Goal: Task Accomplishment & Management: Manage account settings

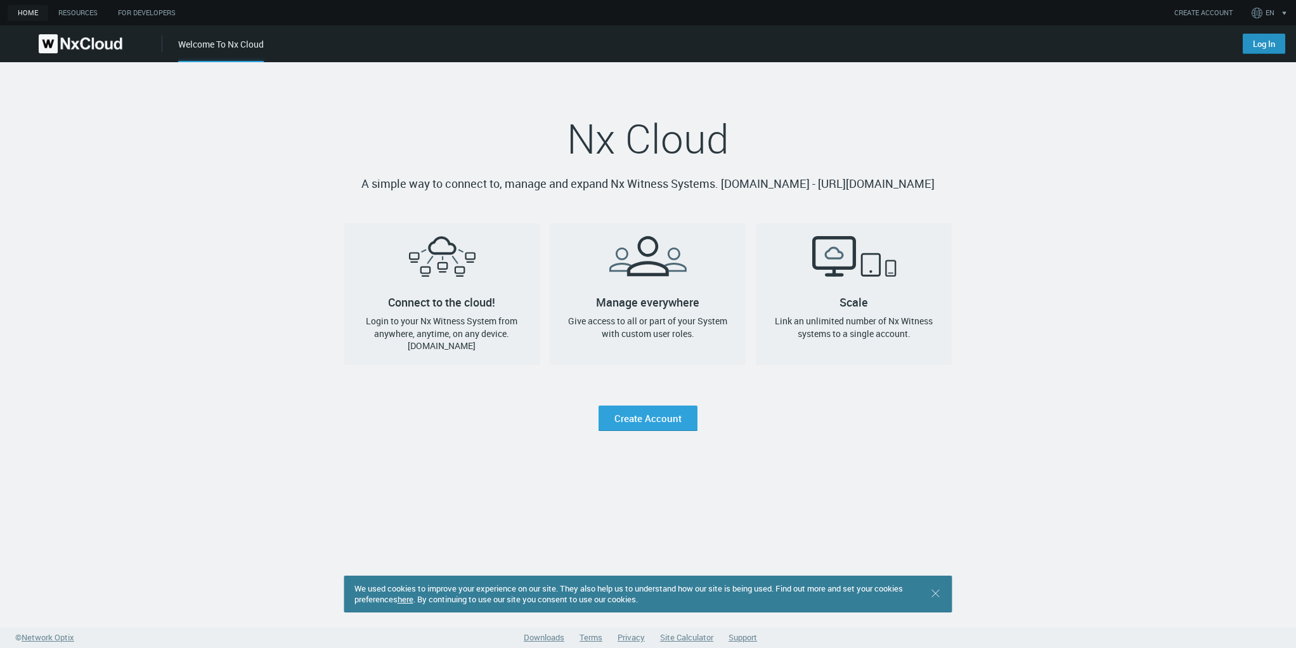
click at [1258, 47] on link "Log In" at bounding box center [1264, 44] width 42 height 20
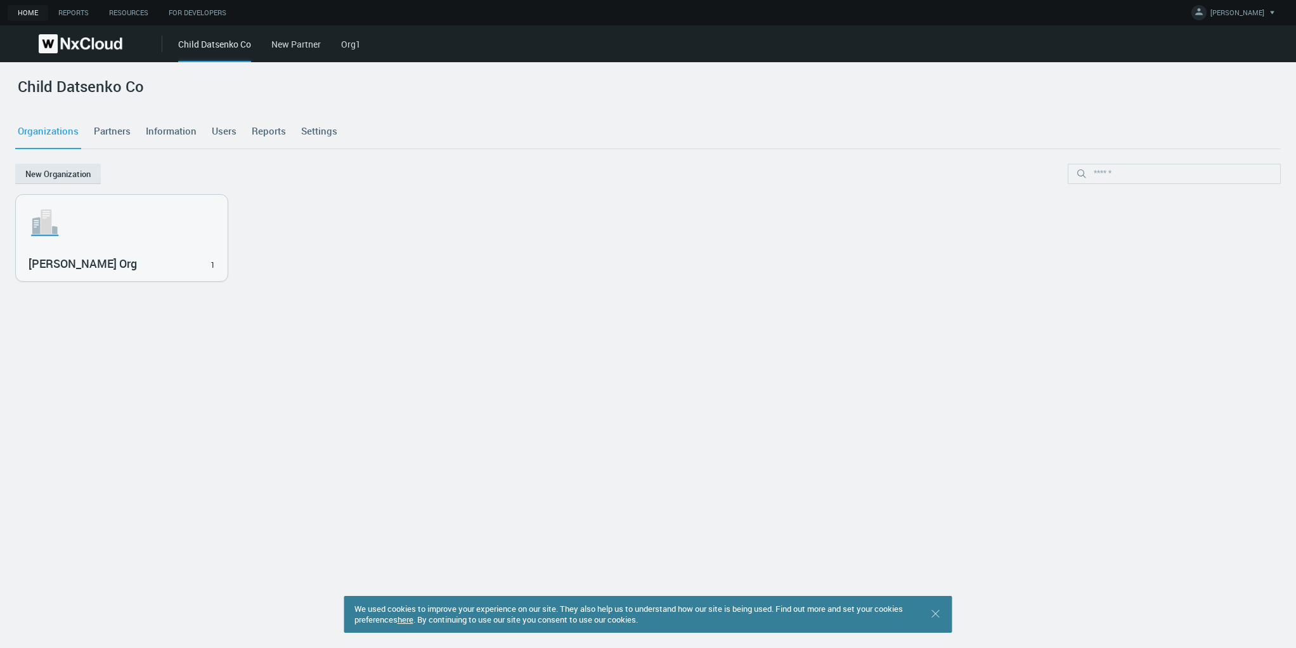
click at [308, 128] on link "Settings" at bounding box center [319, 131] width 41 height 34
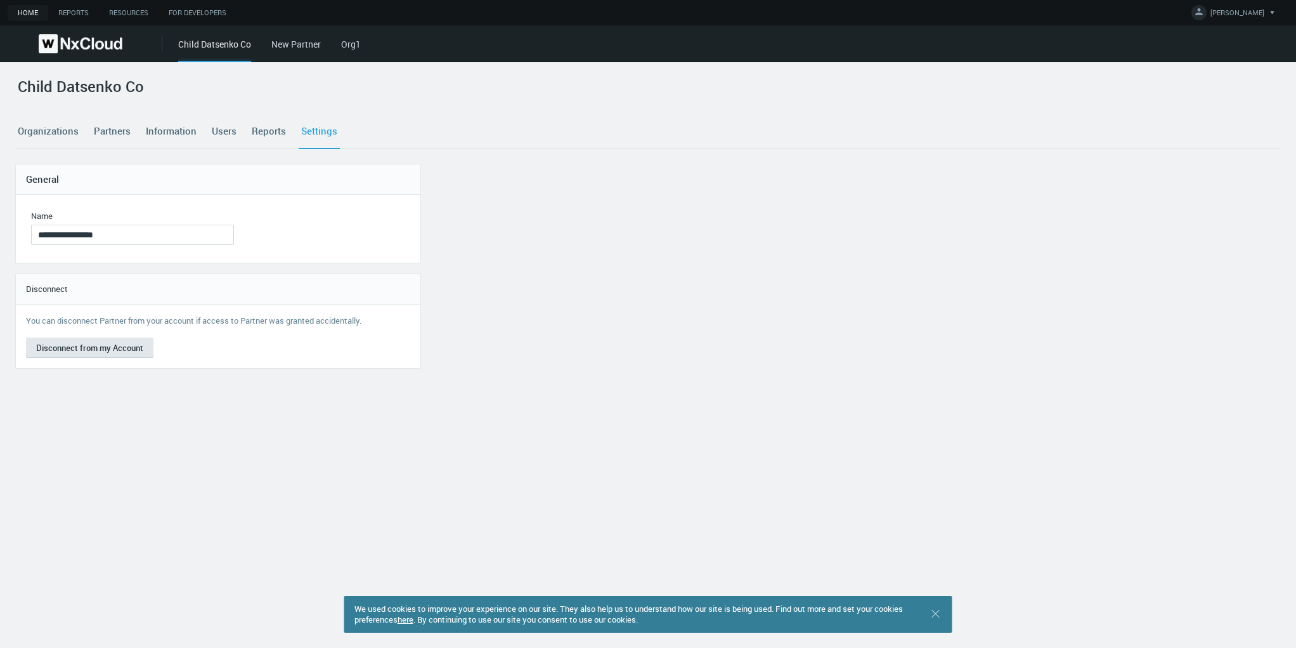
click at [111, 129] on link "Partners" at bounding box center [112, 131] width 42 height 34
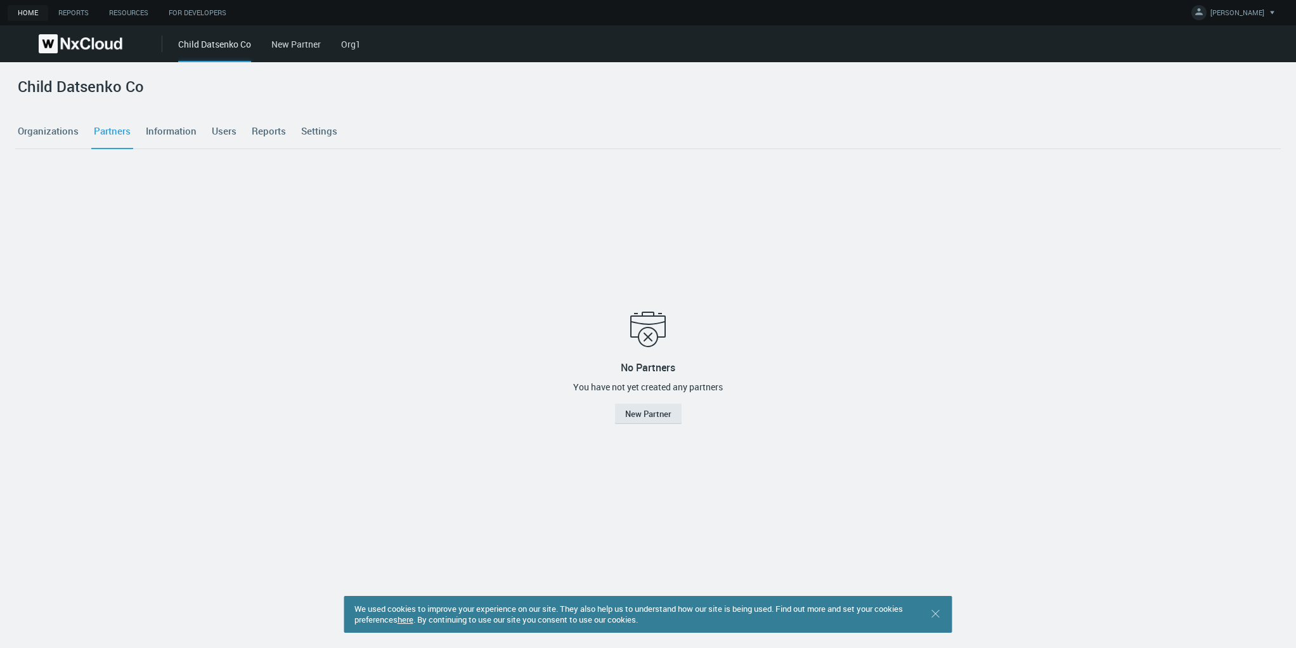
click at [299, 128] on link "Settings" at bounding box center [319, 131] width 41 height 34
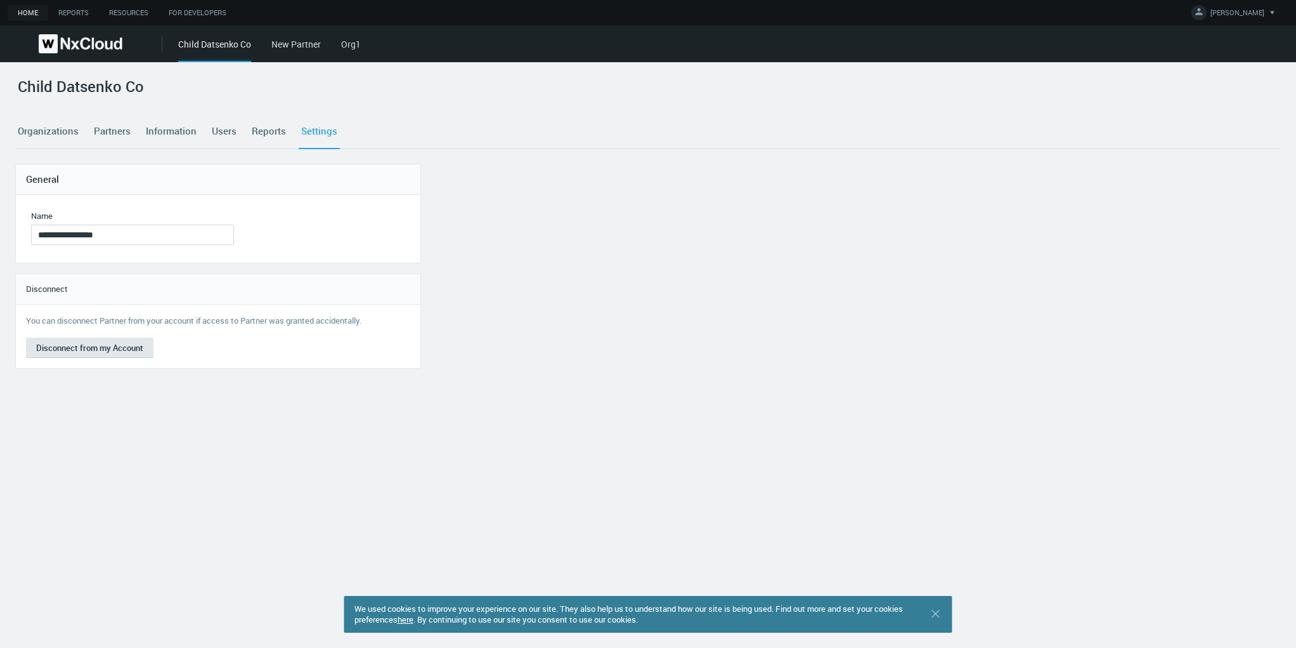
click at [227, 130] on link "Users" at bounding box center [224, 131] width 30 height 34
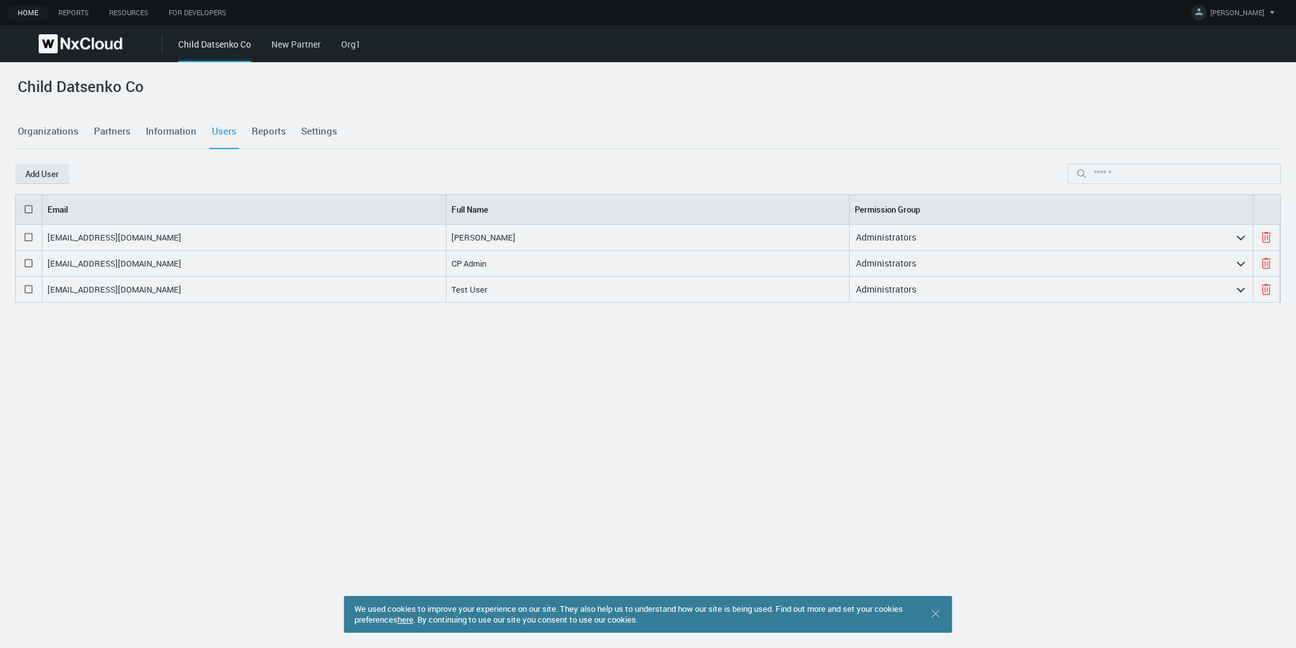
click at [250, 130] on link "Reports" at bounding box center [268, 131] width 39 height 34
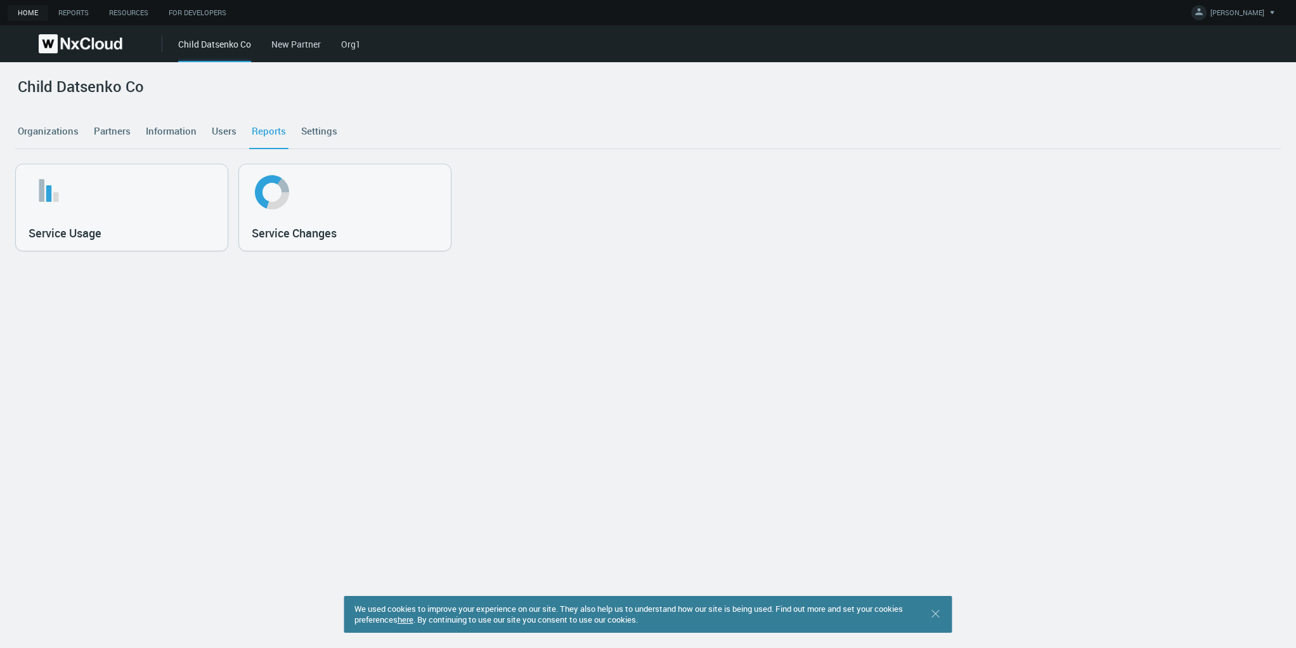
click at [325, 132] on link "Settings" at bounding box center [319, 131] width 41 height 34
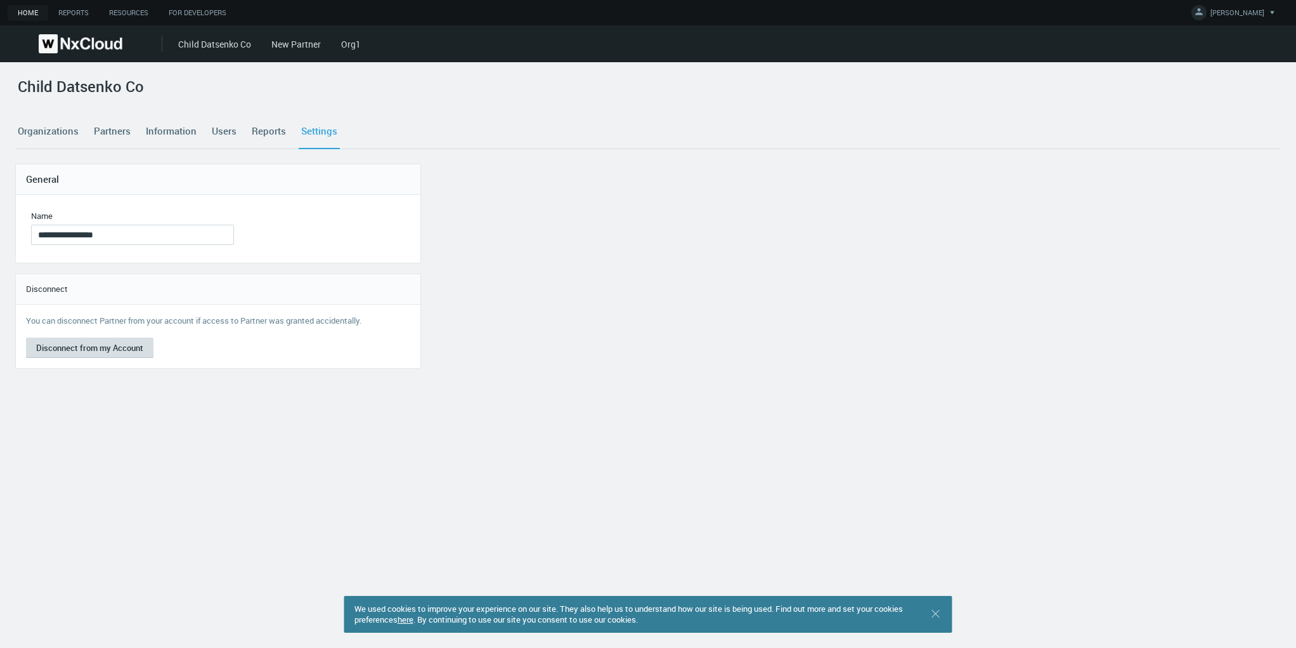
click at [96, 349] on button "Disconnect from my Account" at bounding box center [89, 347] width 127 height 20
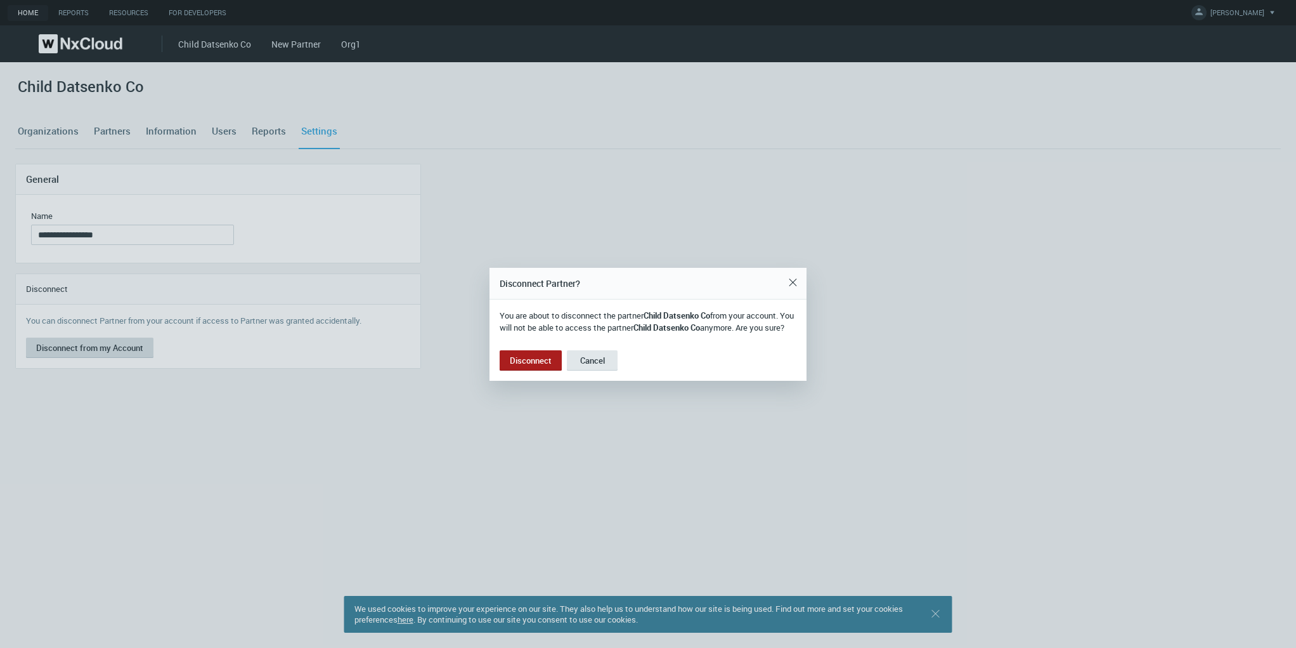
click at [96, 349] on div at bounding box center [648, 324] width 1296 height 648
click at [96, 349] on button "Disconnect from my Account" at bounding box center [89, 347] width 127 height 20
click at [96, 349] on div at bounding box center [648, 324] width 1296 height 648
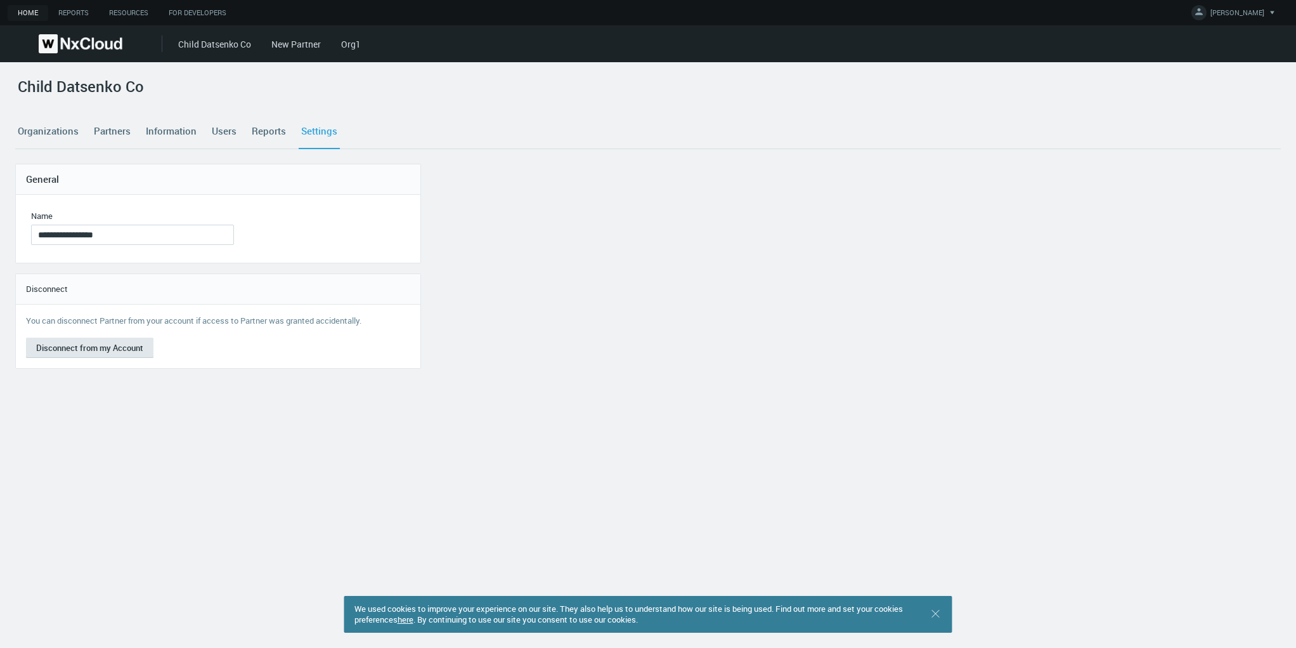
click at [344, 379] on div "**********" at bounding box center [648, 354] width 1296 height 585
click at [119, 342] on button "Disconnect from my Account" at bounding box center [89, 347] width 127 height 20
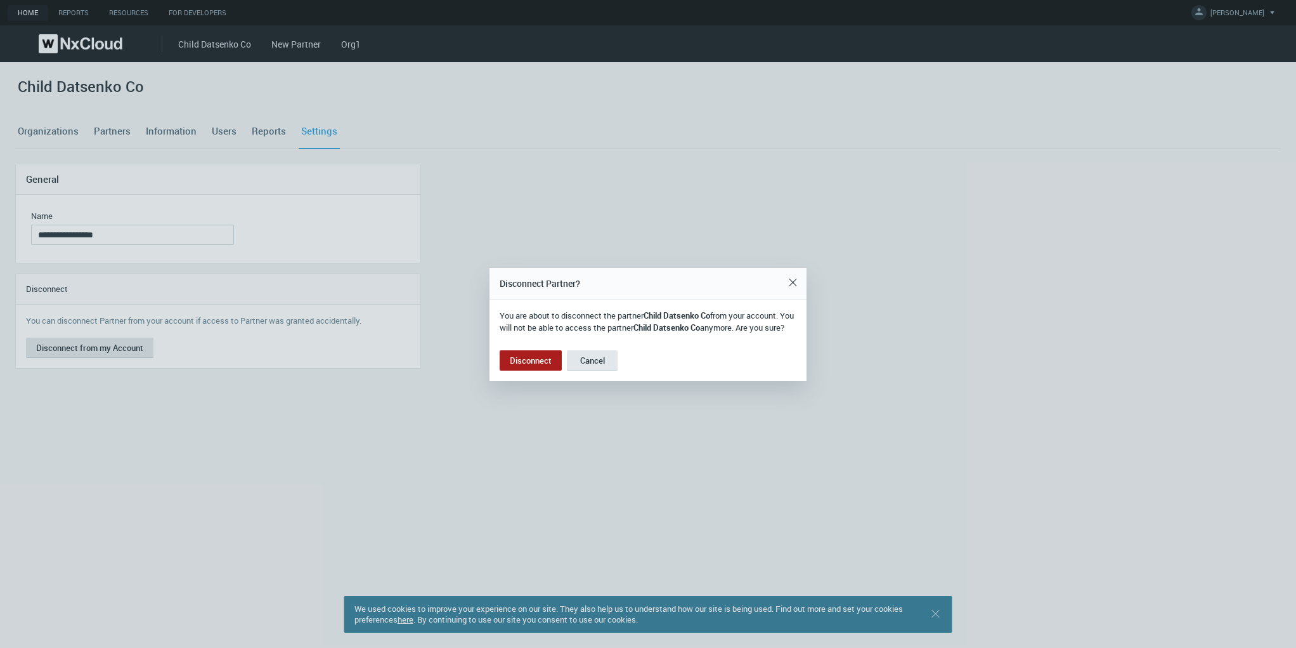
drag, startPoint x: 517, startPoint y: 369, endPoint x: 532, endPoint y: 372, distance: 14.8
click at [522, 370] on button "Disconnect" at bounding box center [531, 360] width 62 height 20
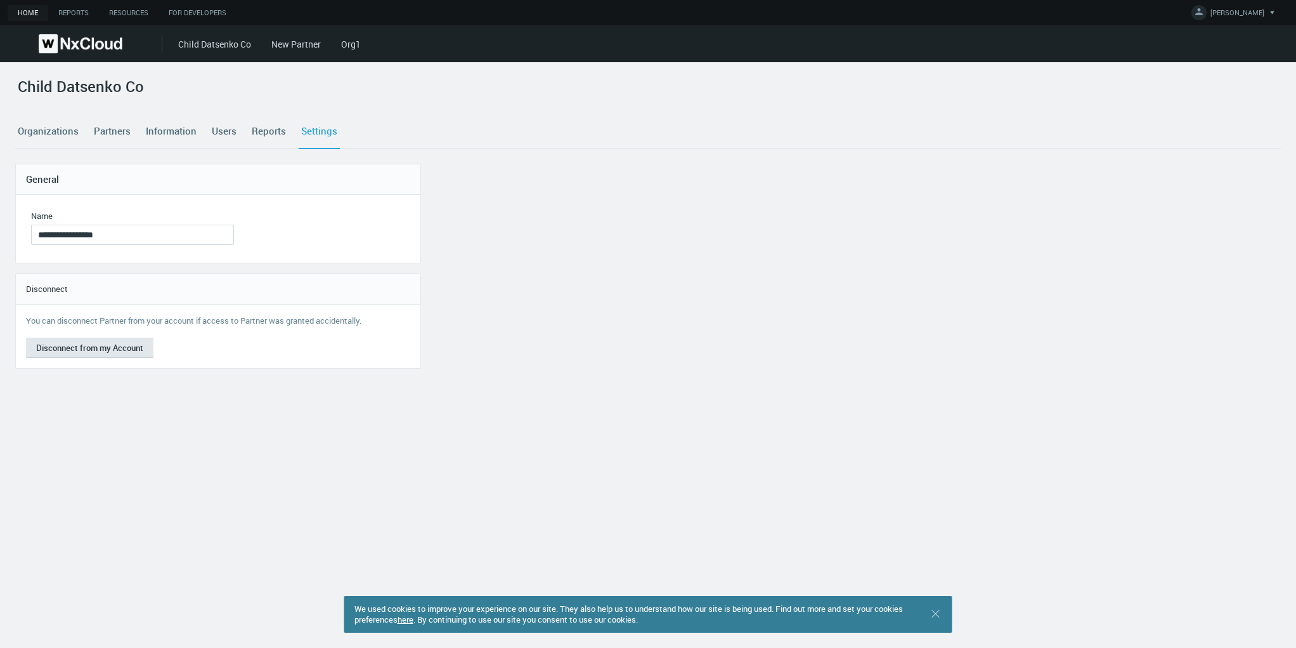
click at [571, 372] on div "**********" at bounding box center [648, 354] width 1296 height 585
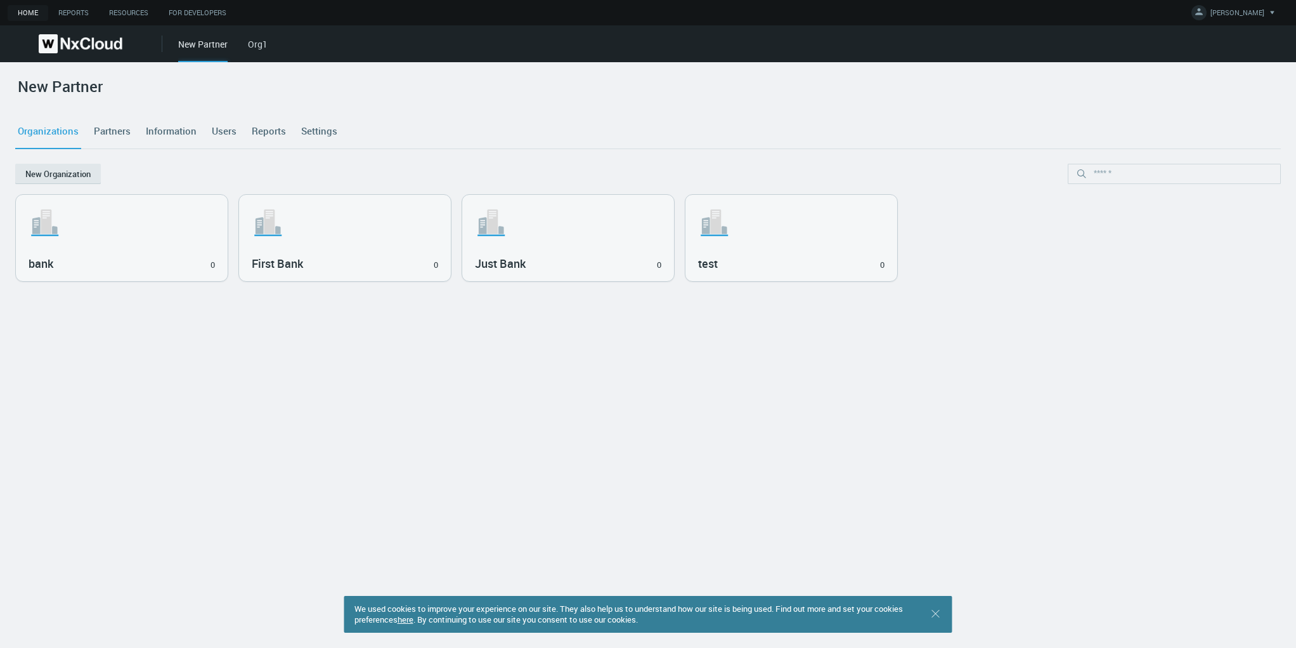
click at [323, 143] on link "Settings" at bounding box center [319, 131] width 41 height 34
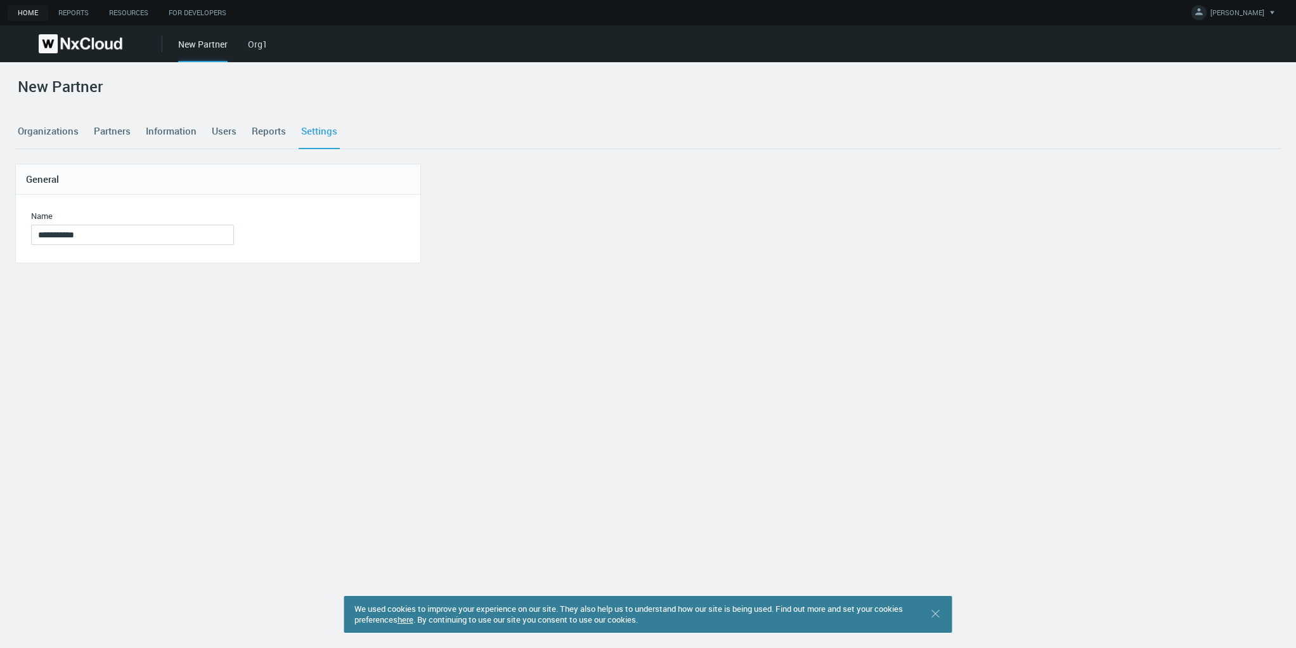
click at [323, 143] on link "Settings" at bounding box center [319, 131] width 41 height 34
click at [48, 131] on link "Organizations" at bounding box center [48, 131] width 66 height 34
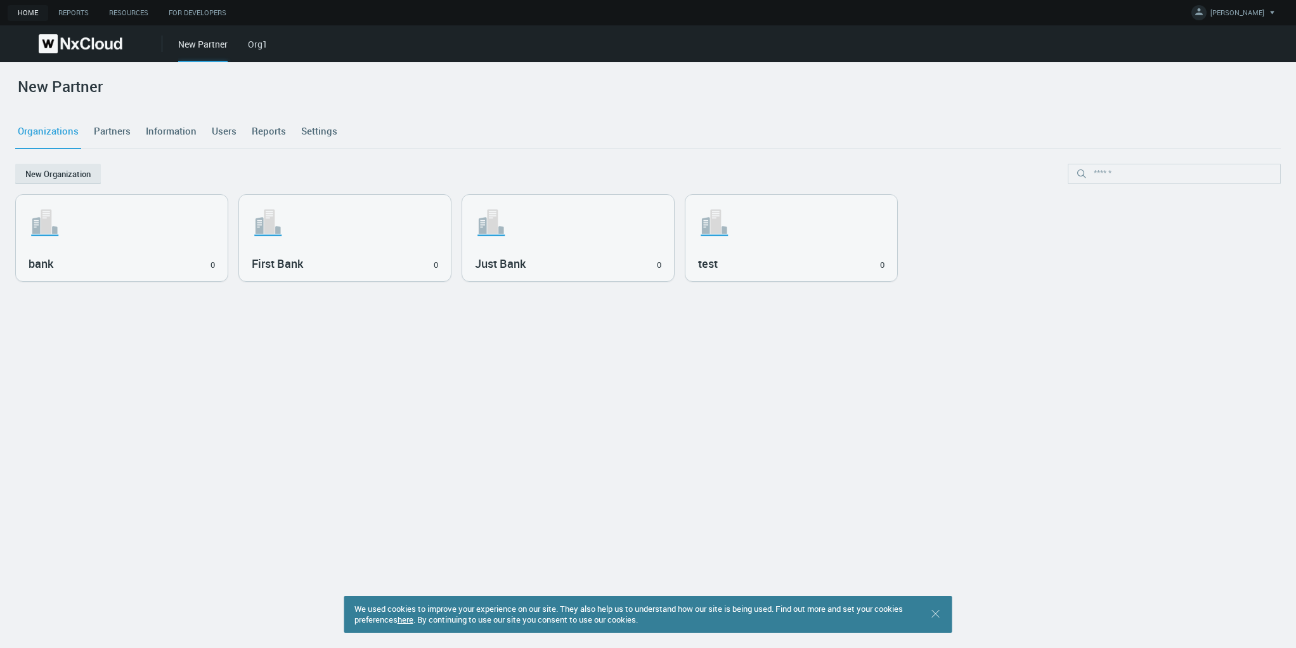
click at [304, 130] on link "Settings" at bounding box center [319, 131] width 41 height 34
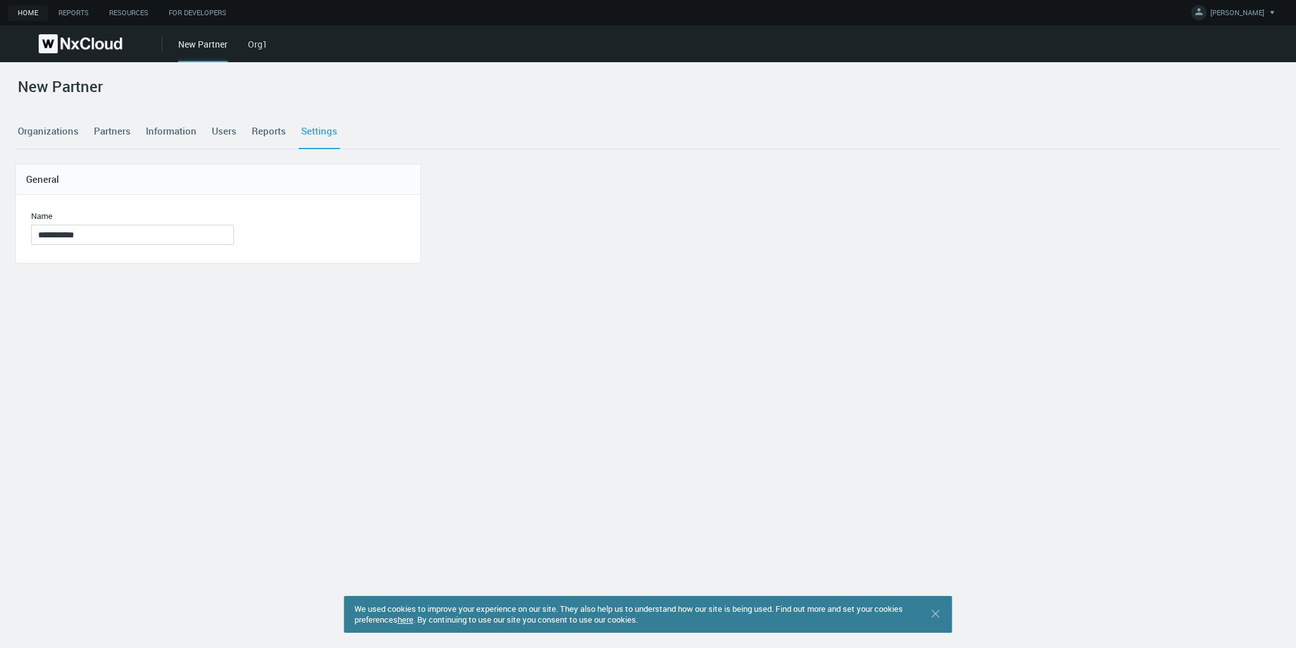
click at [63, 126] on link "Organizations" at bounding box center [48, 131] width 66 height 34
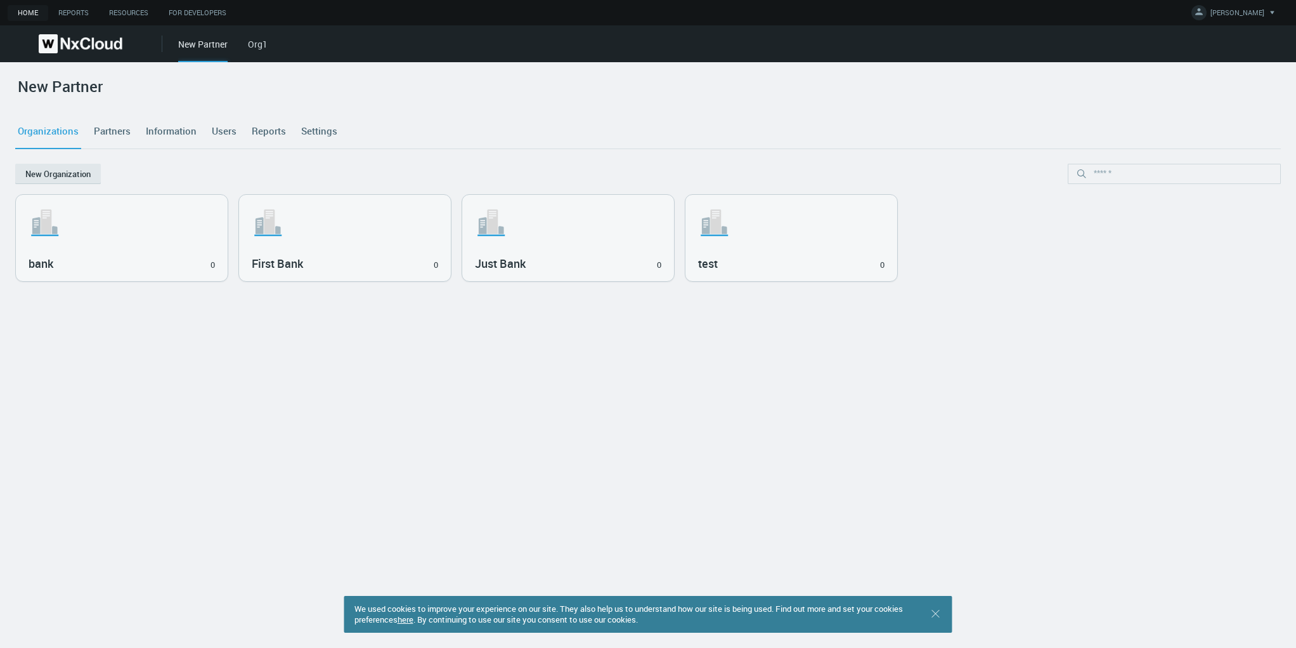
click at [233, 131] on link "Users" at bounding box center [224, 131] width 30 height 34
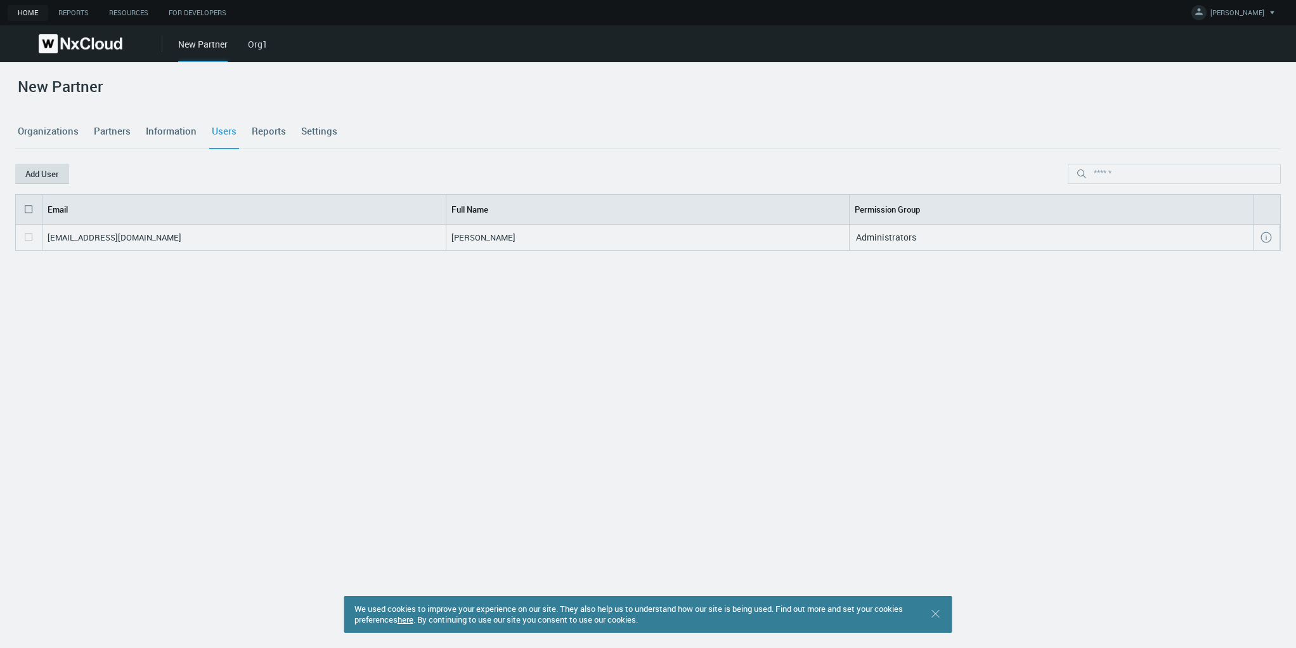
click at [50, 174] on button "Add User" at bounding box center [42, 174] width 54 height 20
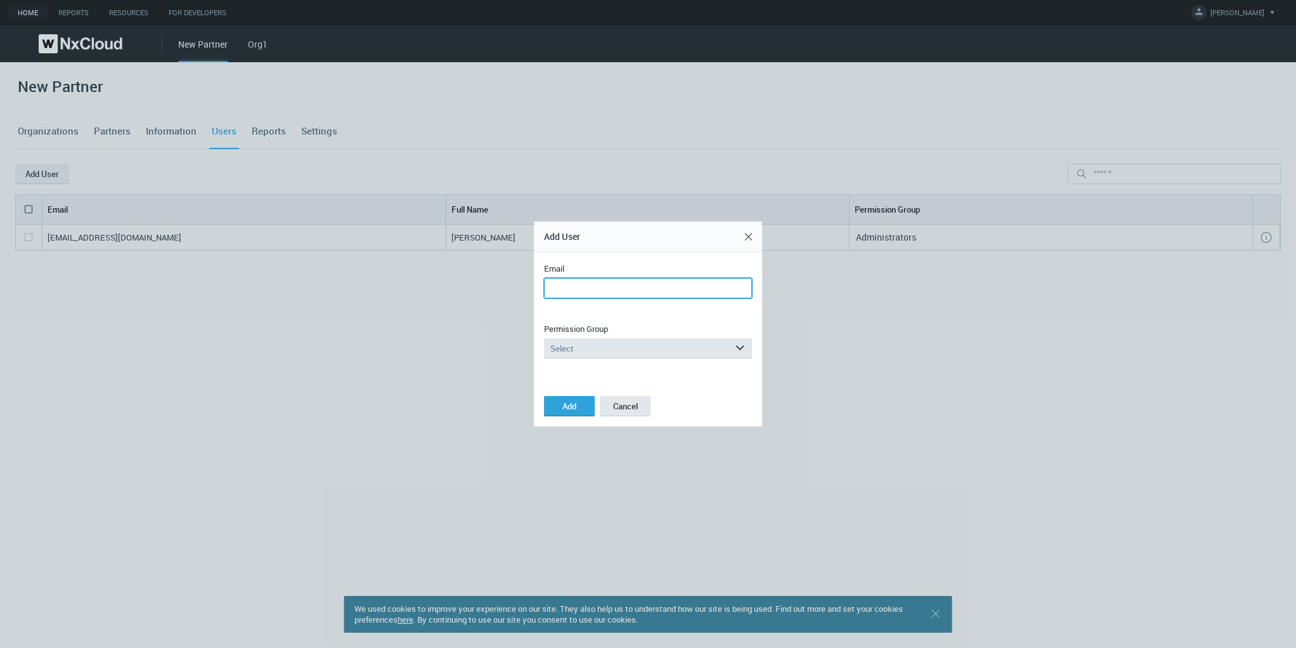
click at [608, 282] on input "Email" at bounding box center [648, 288] width 208 height 20
type input "**********"
click at [576, 348] on div "Select" at bounding box center [639, 348] width 190 height 20
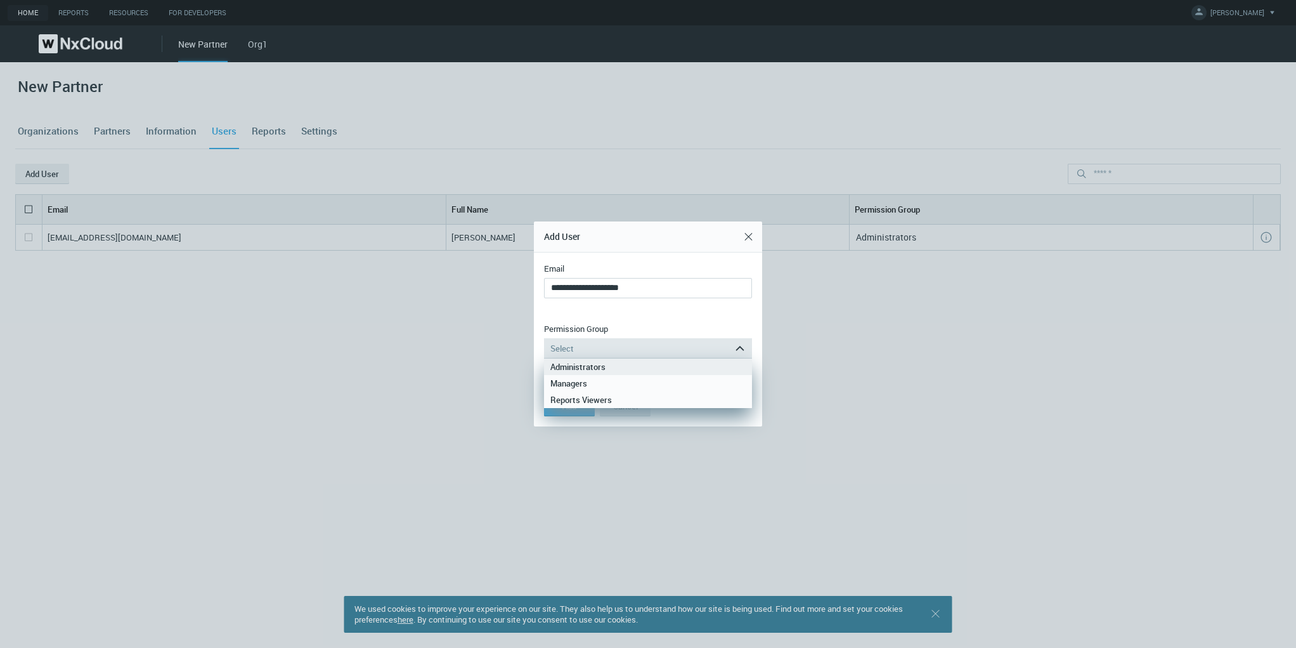
click at [583, 367] on div "Administrators" at bounding box center [647, 366] width 195 height 16
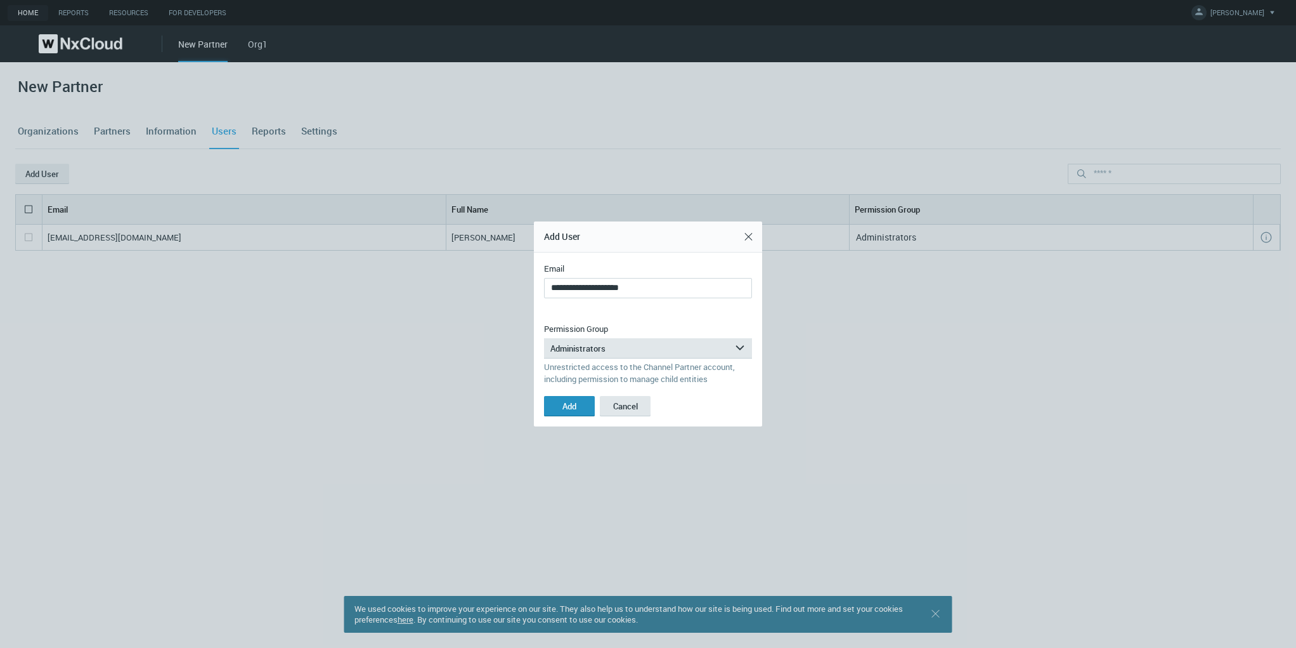
click at [575, 402] on span "Add" at bounding box center [570, 405] width 14 height 11
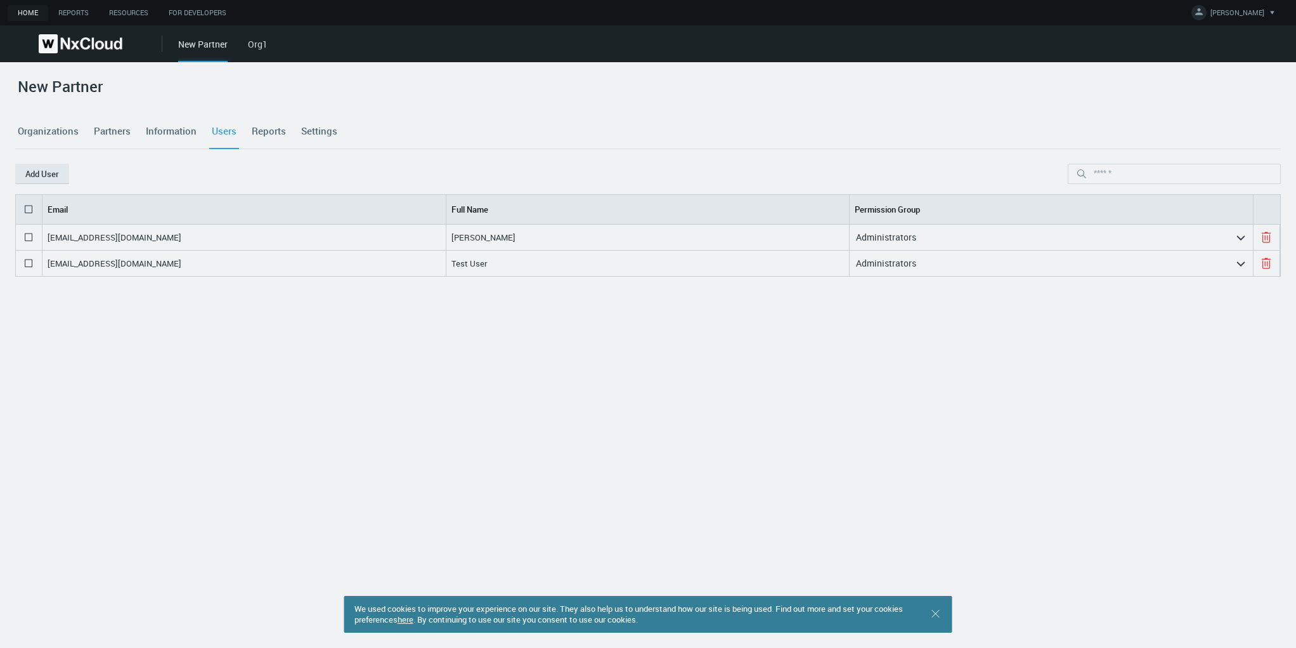
click at [570, 400] on div "idatsenko+2@networkoptix.com Iryna Datsenko Administrators arrow_expand iren.fl…" at bounding box center [648, 403] width 1266 height 357
click at [324, 129] on link "Settings" at bounding box center [319, 131] width 41 height 34
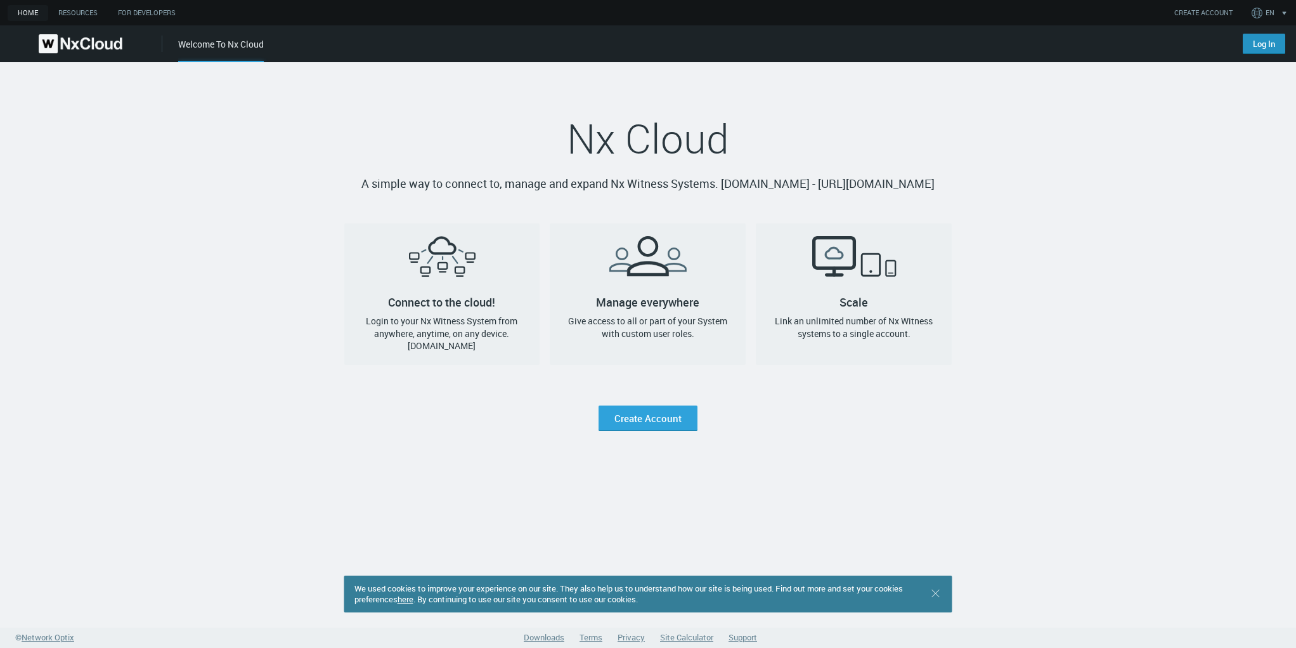
click at [1253, 48] on link "Log In" at bounding box center [1264, 44] width 42 height 20
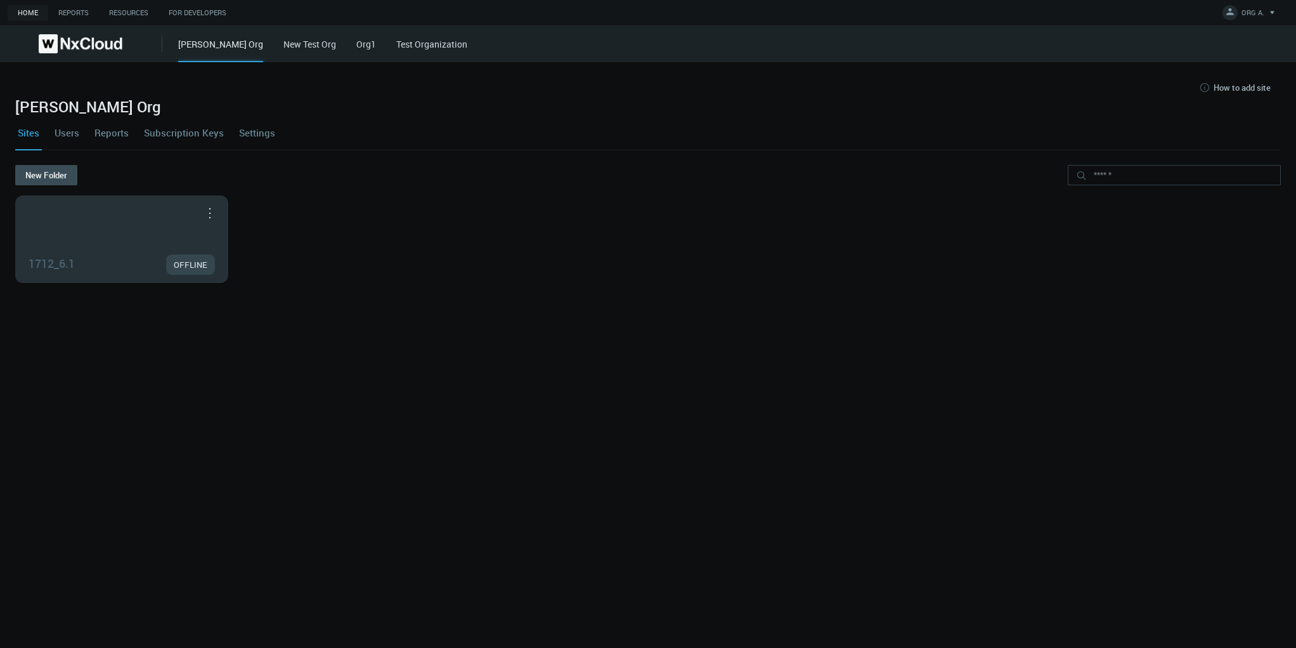
click at [63, 228] on div "1712_6.1 OFFLINE" at bounding box center [122, 239] width 212 height 86
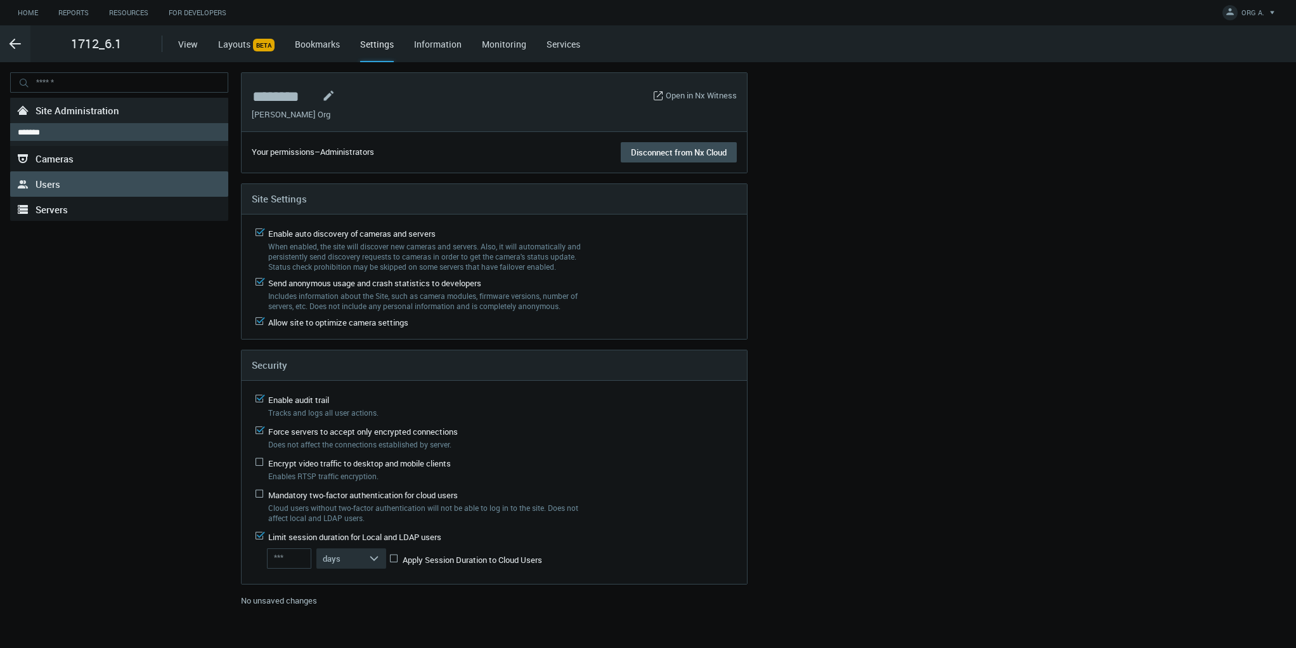
click at [48, 182] on span "Users" at bounding box center [48, 184] width 25 height 13
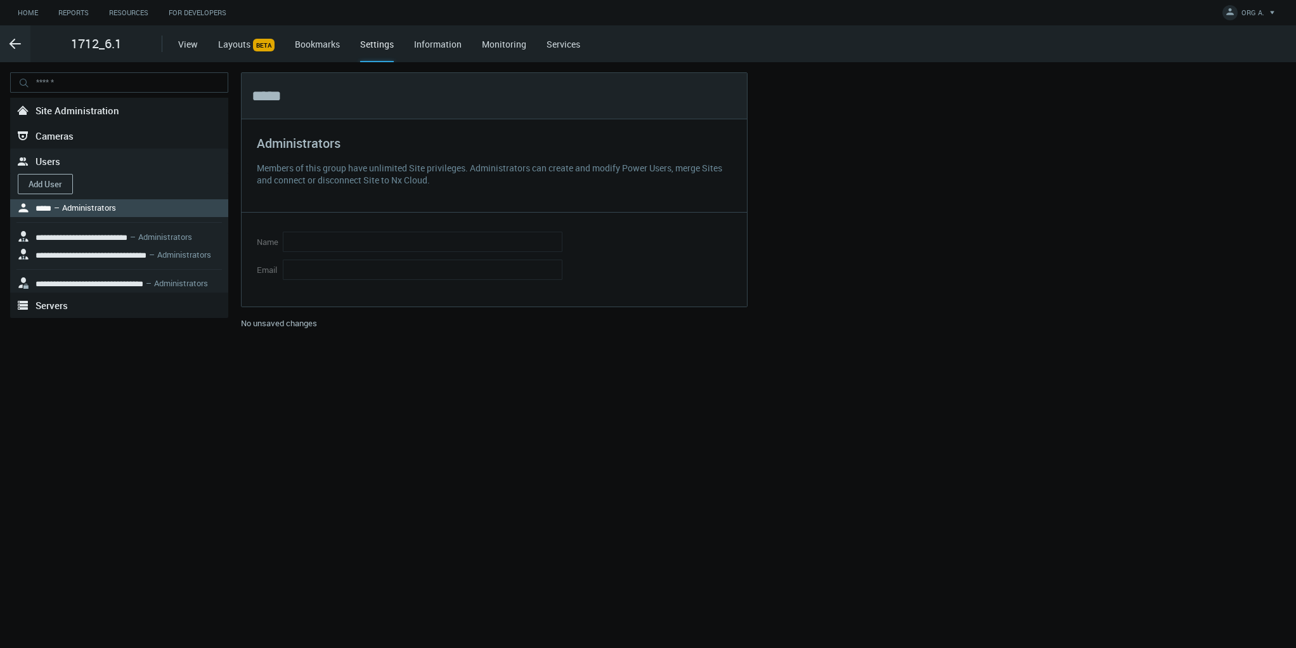
click at [42, 182] on button "Add User" at bounding box center [45, 184] width 55 height 20
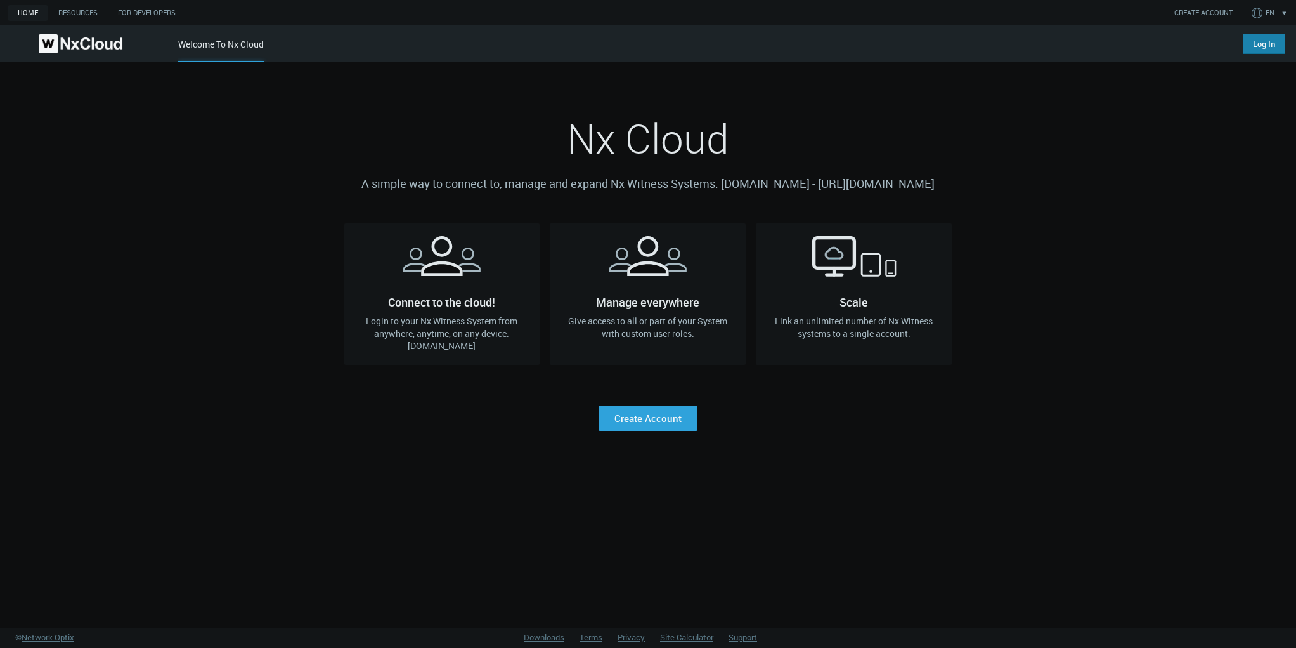
click at [1263, 42] on link "Log In" at bounding box center [1264, 44] width 42 height 20
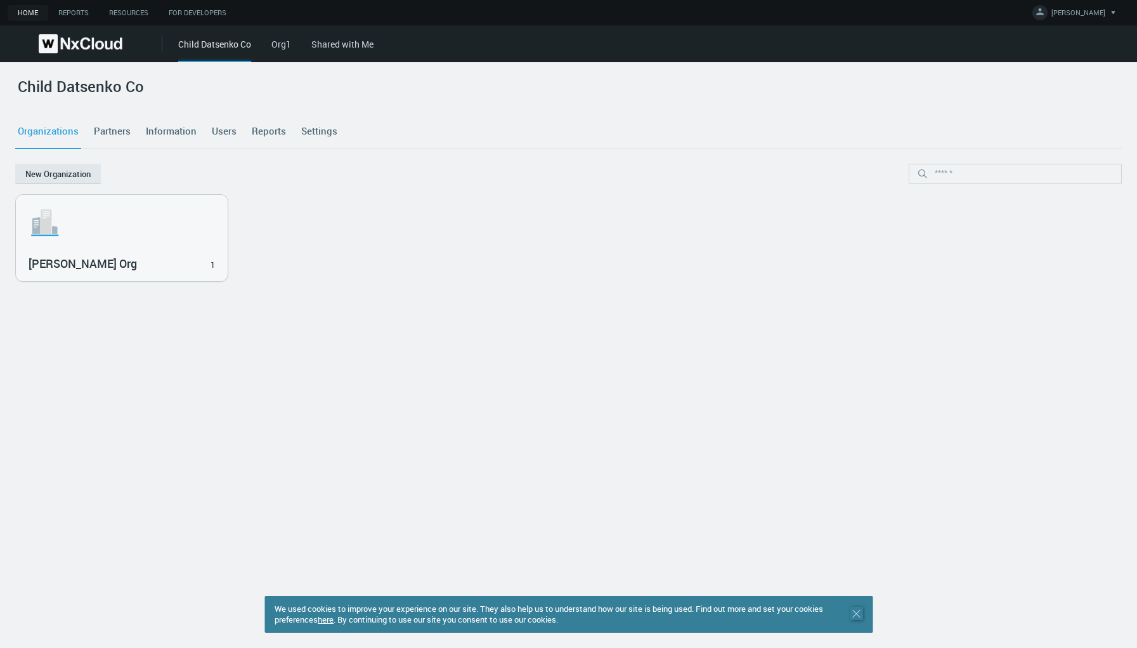
click at [861, 611] on icon ".st0 { stroke : #698796; } Close" at bounding box center [856, 613] width 13 height 13
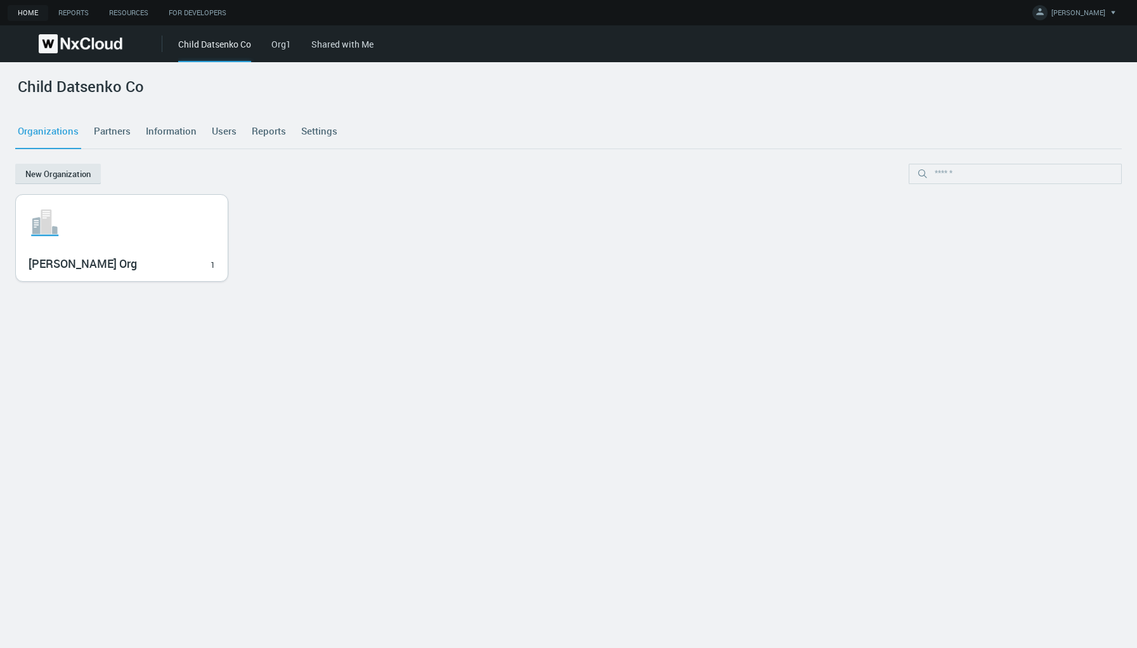
click at [174, 246] on div ".st1{fill:var(--svg-placeholder-elm2-color);} .st2{fill:var(--brand-core);} .st…" at bounding box center [122, 238] width 212 height 86
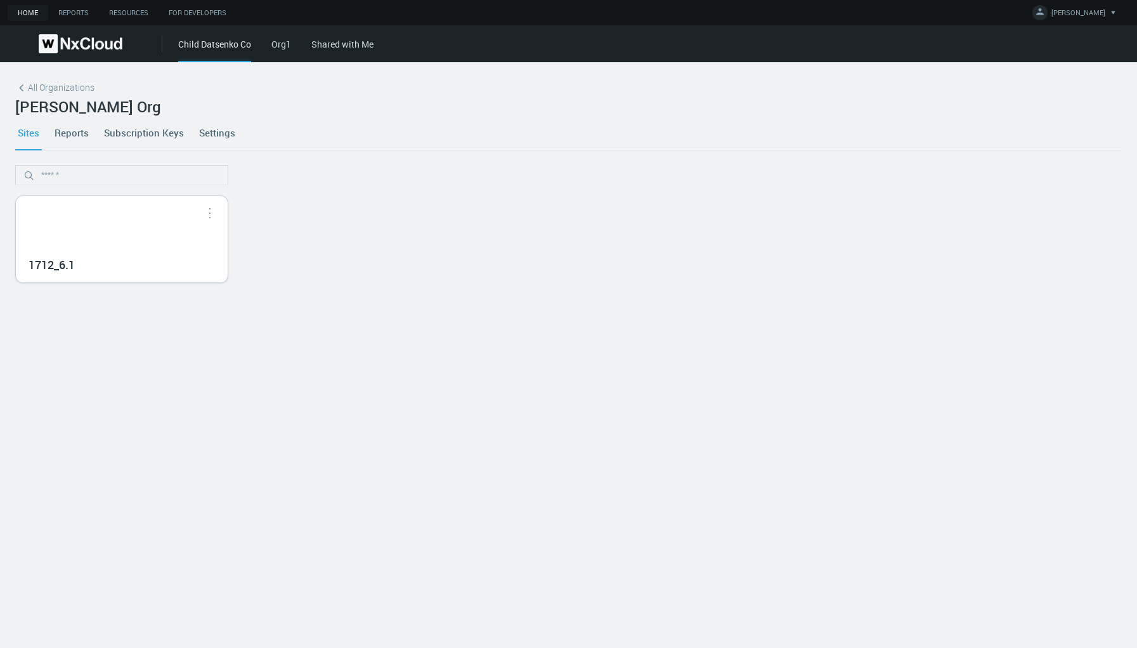
click at [78, 247] on div "1712_6.1" at bounding box center [122, 239] width 212 height 86
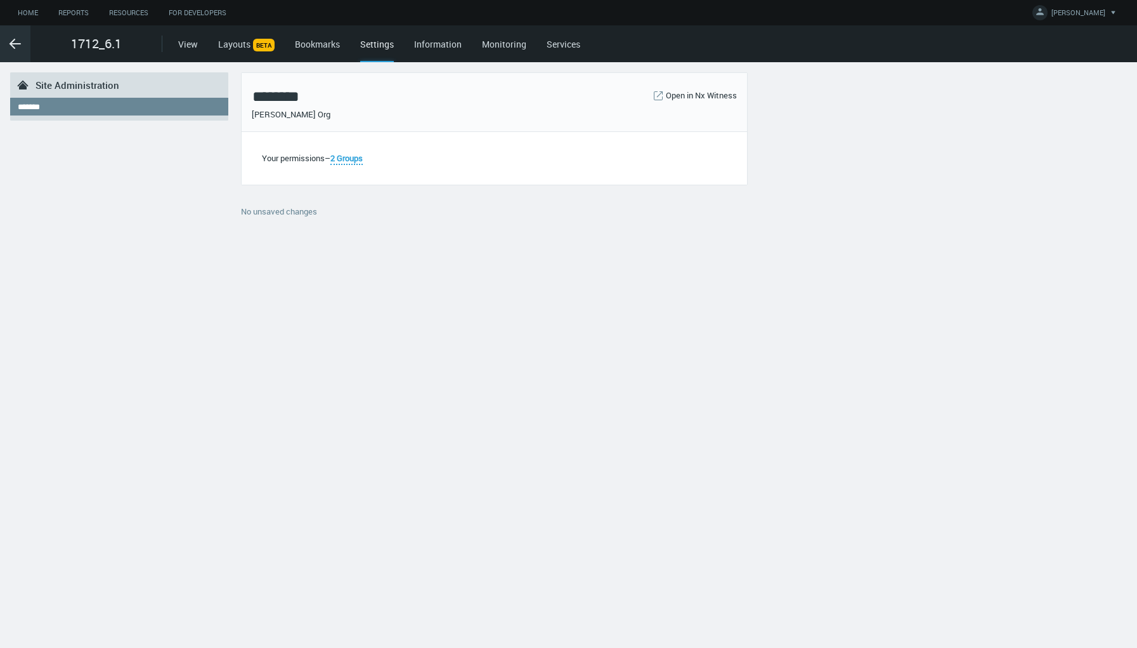
click at [22, 45] on icon ".arrow {fill-rule:evenodd;clip-rule:evenodd;fill:none;stroke:var(--btn-arrow-co…" at bounding box center [15, 43] width 15 height 15
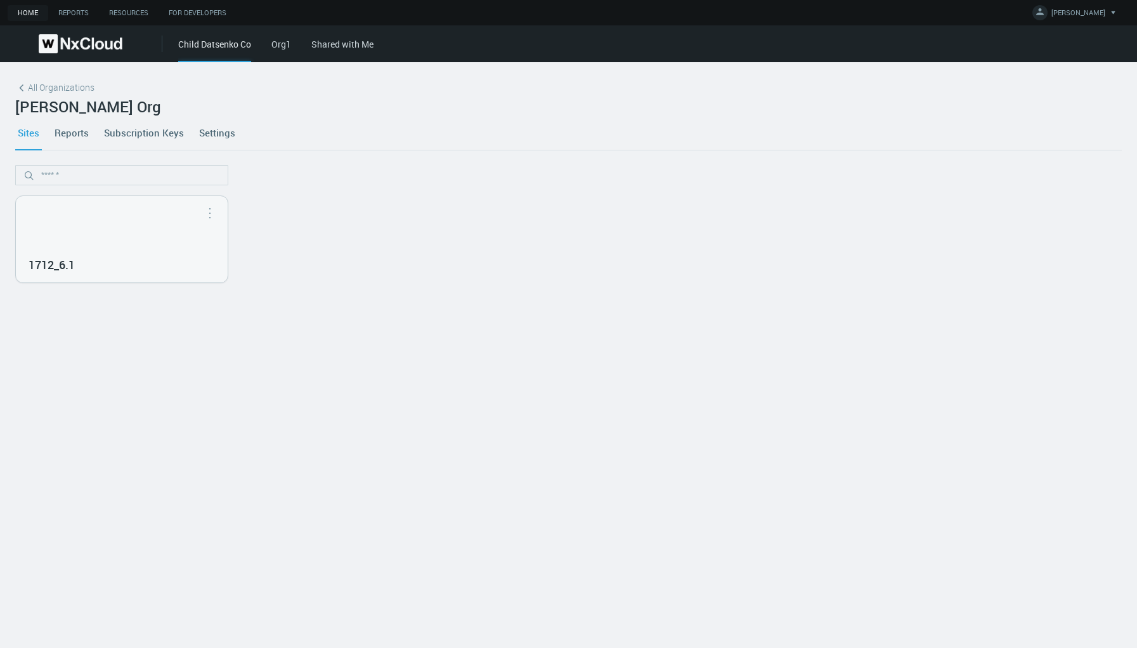
click at [215, 133] on link "Settings" at bounding box center [217, 132] width 41 height 34
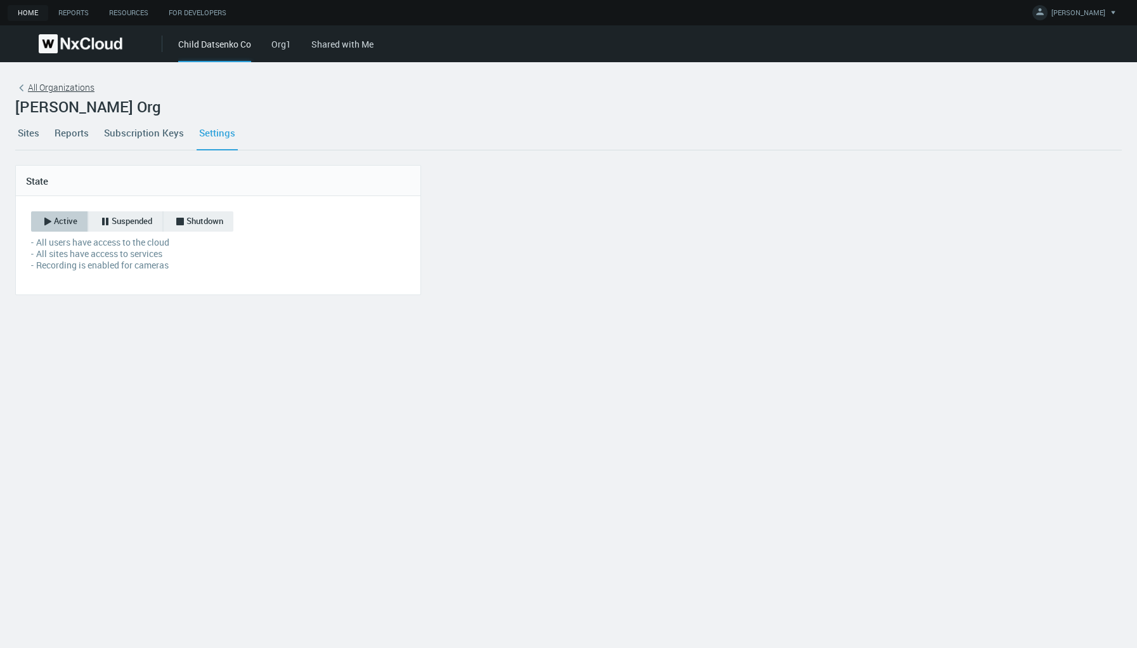
click at [22, 89] on icon at bounding box center [21, 88] width 13 height 13
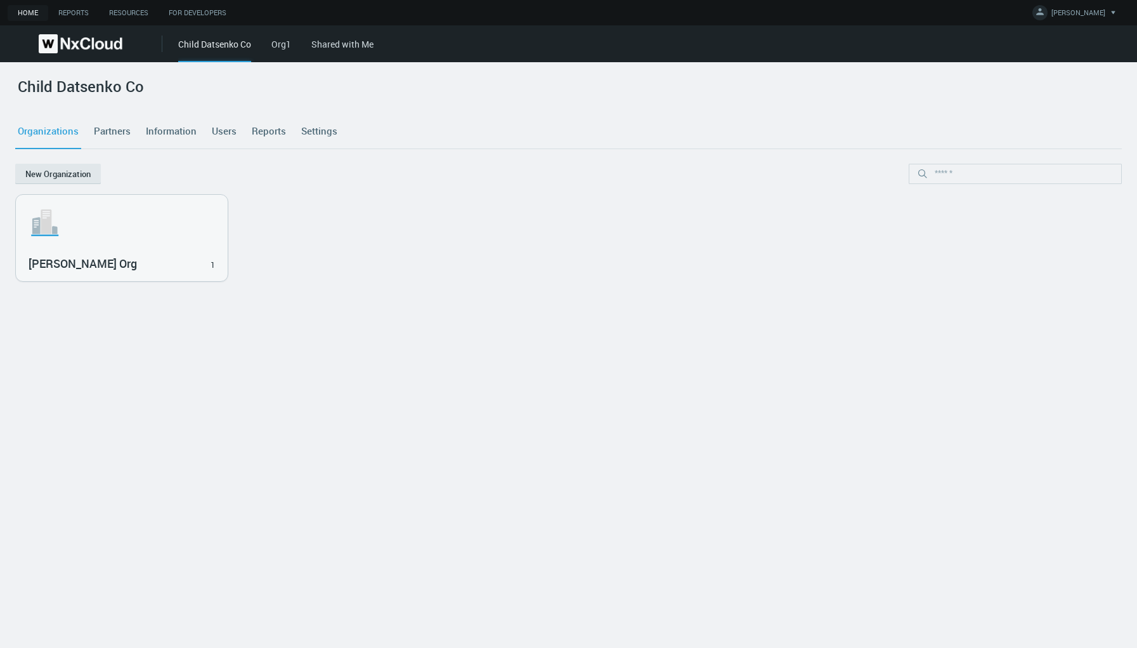
click at [318, 130] on link "Settings" at bounding box center [319, 131] width 41 height 34
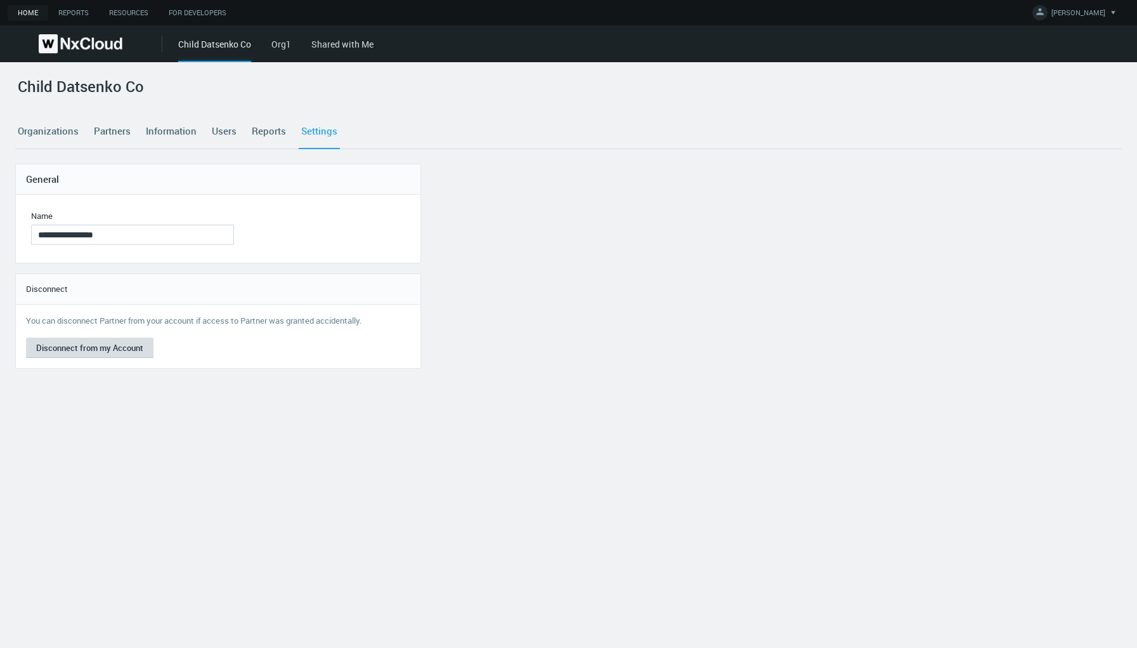
click at [105, 349] on button "Disconnect from my Account" at bounding box center [89, 347] width 127 height 20
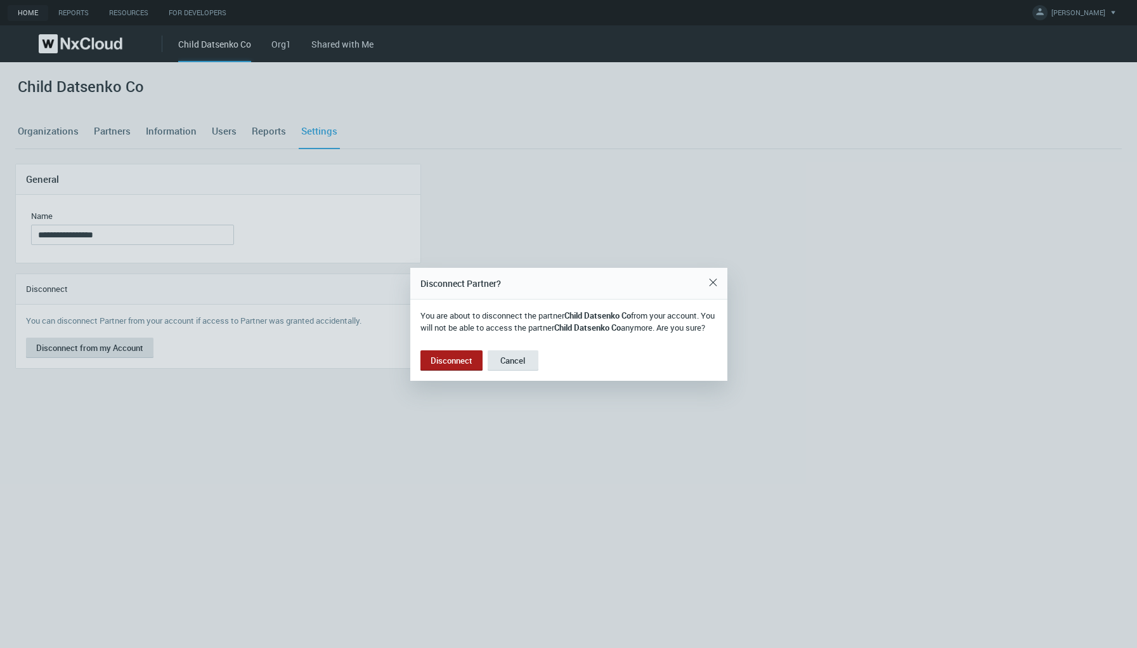
click at [471, 365] on button "Disconnect" at bounding box center [451, 360] width 62 height 20
click at [471, 365] on nx-channel-partners-settings "**********" at bounding box center [568, 266] width 1107 height 205
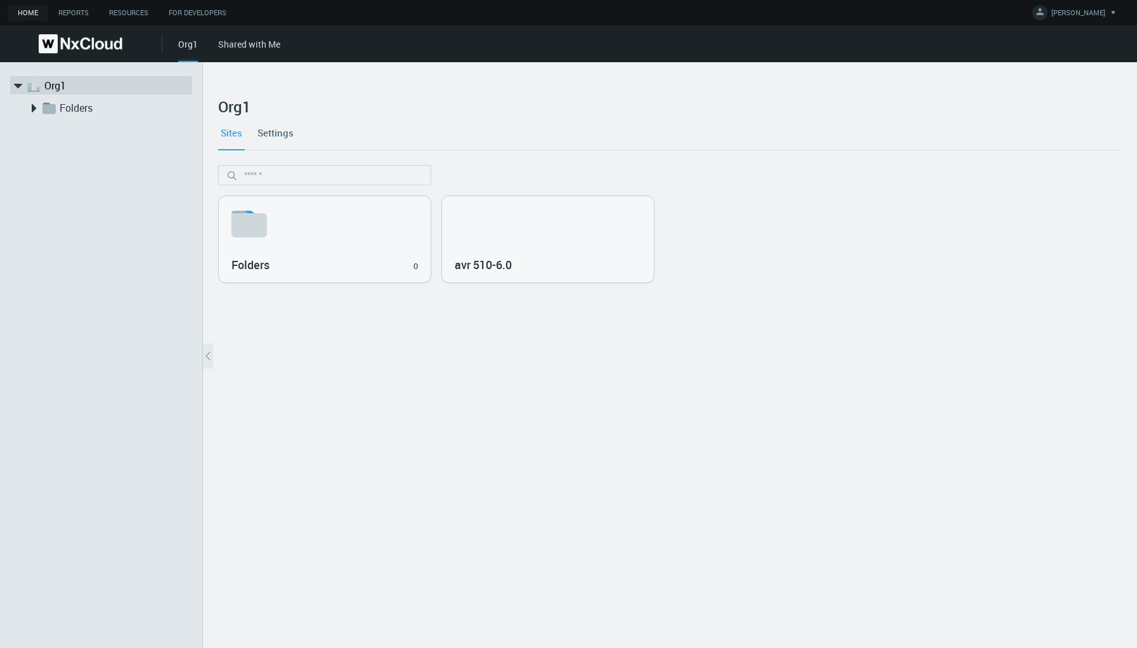
click at [287, 128] on link "Settings" at bounding box center [275, 132] width 41 height 34
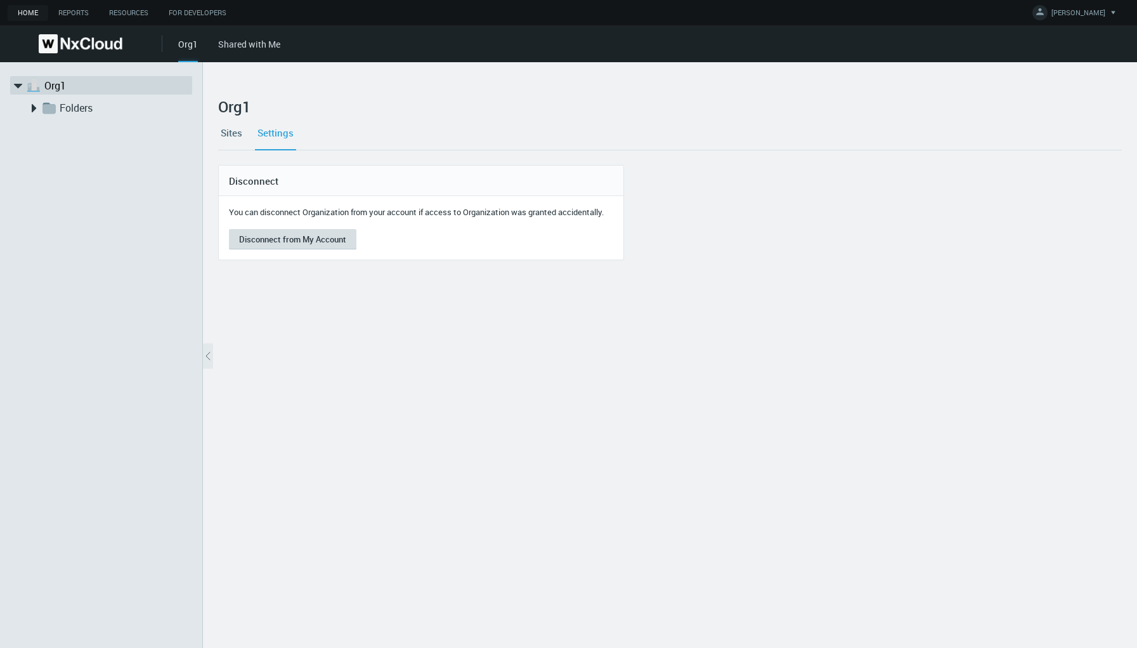
click at [301, 238] on button "Disconnect from My Account" at bounding box center [292, 239] width 127 height 20
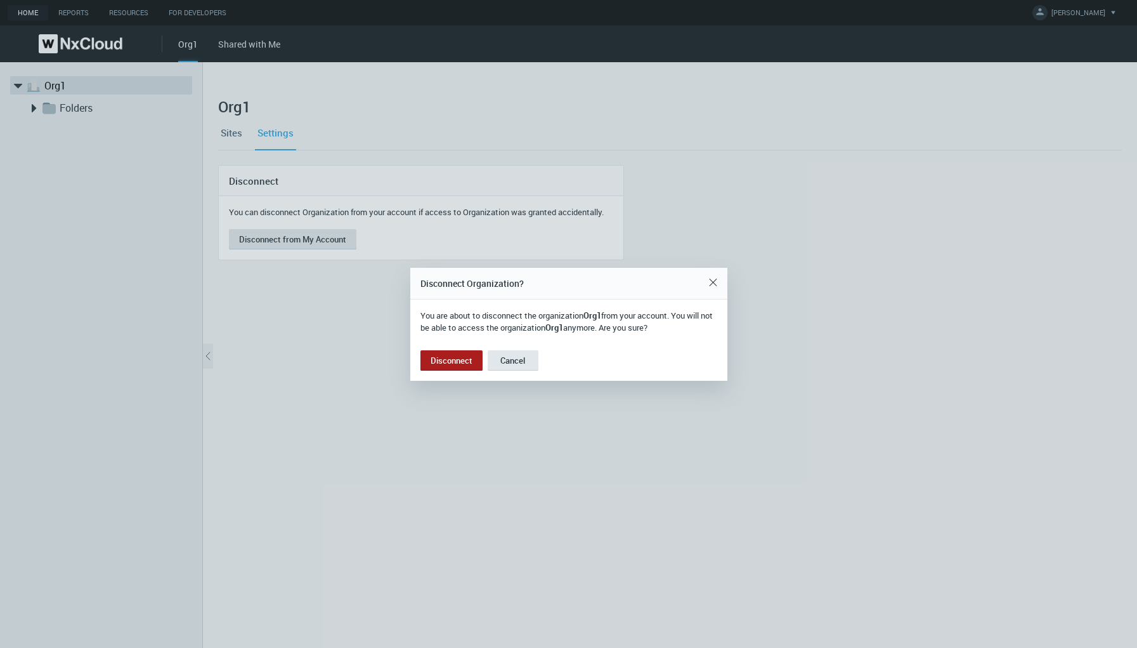
click at [457, 363] on button "Disconnect" at bounding box center [451, 360] width 62 height 20
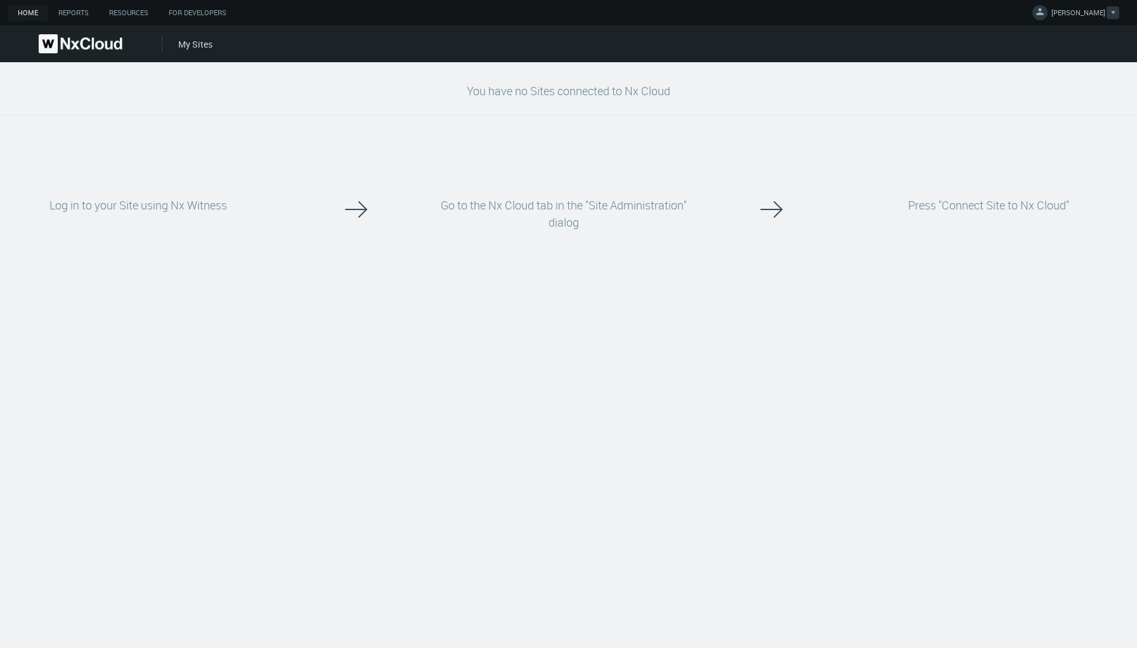
click at [1090, 13] on span "[PERSON_NAME]" at bounding box center [1078, 15] width 54 height 15
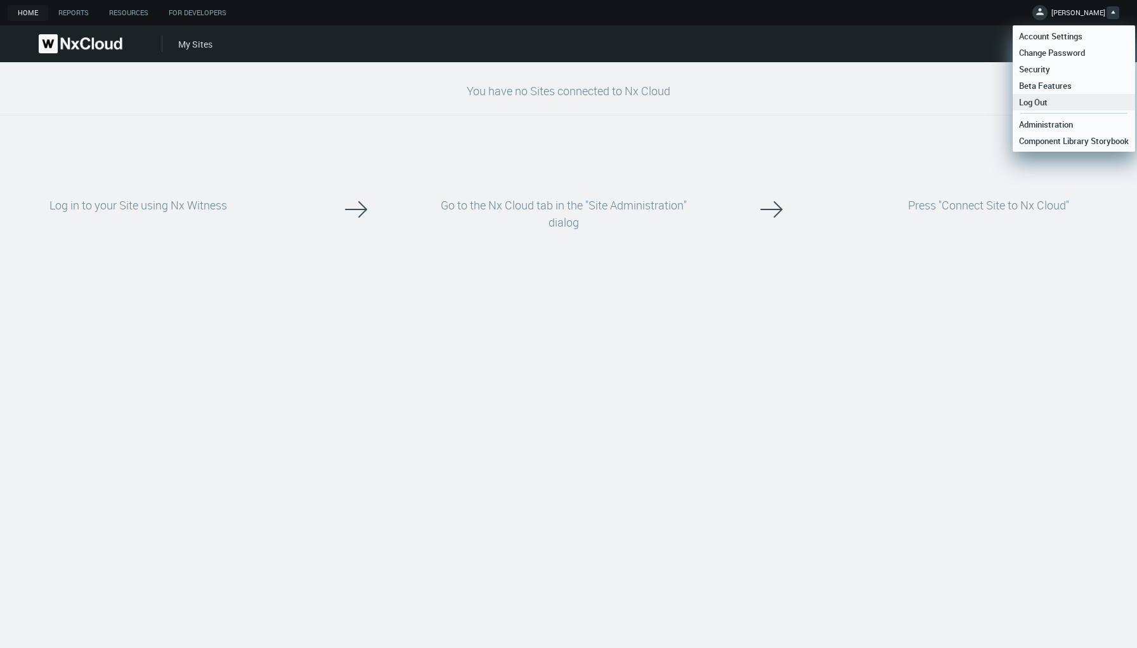
click at [1054, 102] on link "Log Out" at bounding box center [1074, 102] width 122 height 16
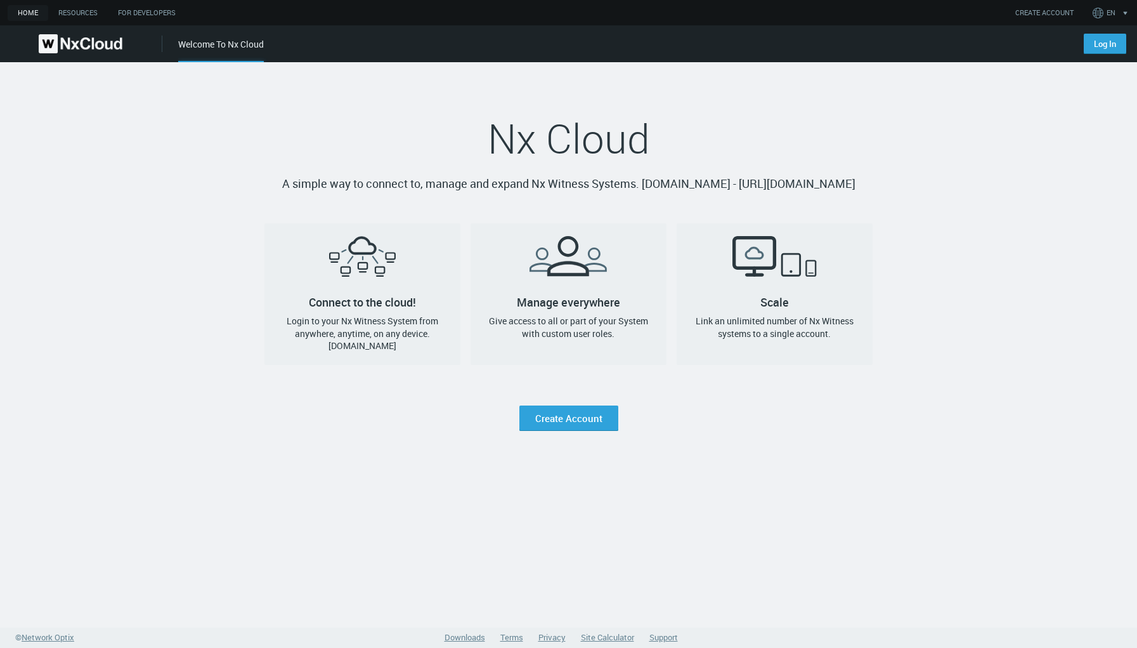
click at [1102, 51] on link "Log In" at bounding box center [1105, 44] width 42 height 20
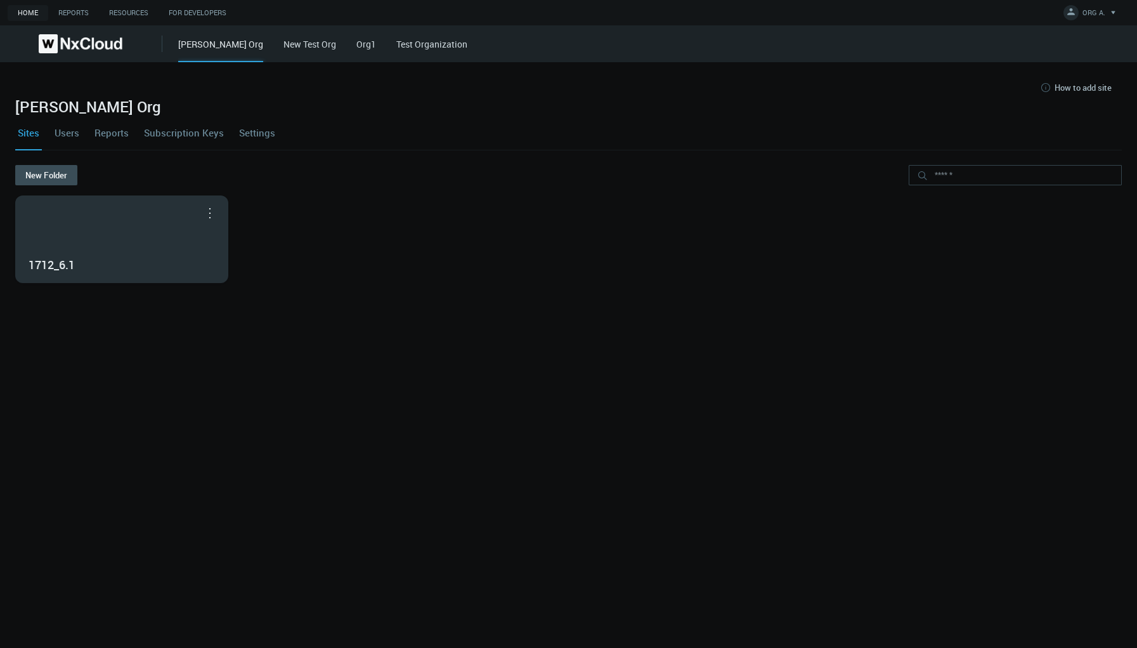
click at [137, 247] on div "1712_6.1" at bounding box center [122, 239] width 212 height 86
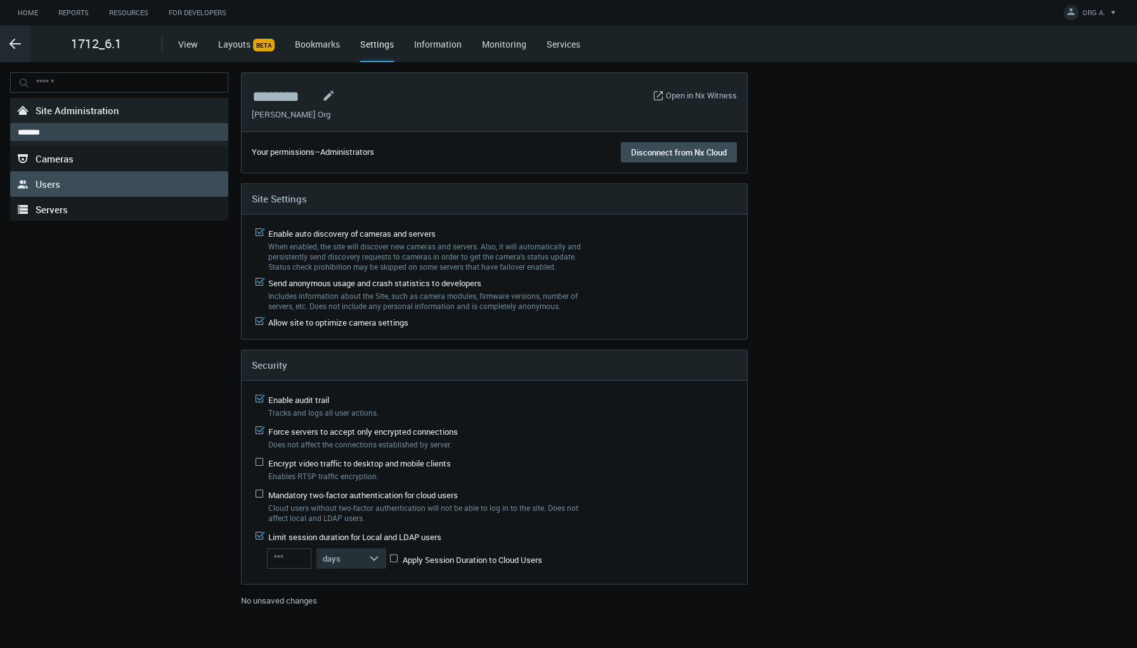
click at [83, 178] on link ".st0{fill-rule:evenodd;clip-rule:evenodd;fill:#2B383F;} Users" at bounding box center [119, 183] width 218 height 25
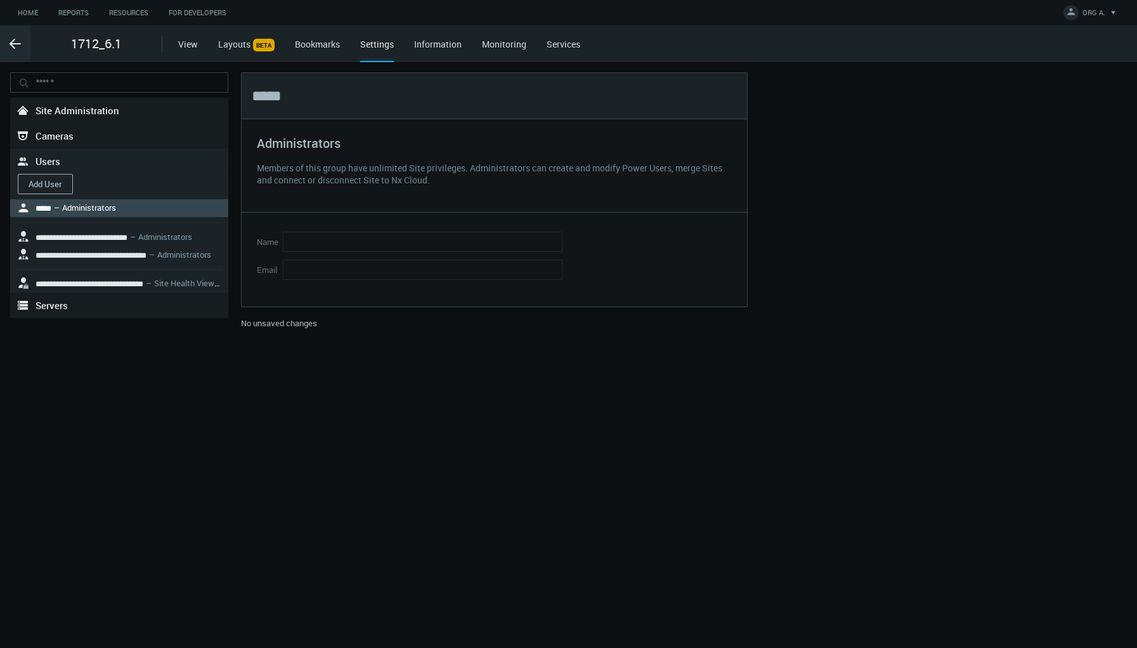
click at [43, 183] on button "Add User" at bounding box center [45, 184] width 55 height 20
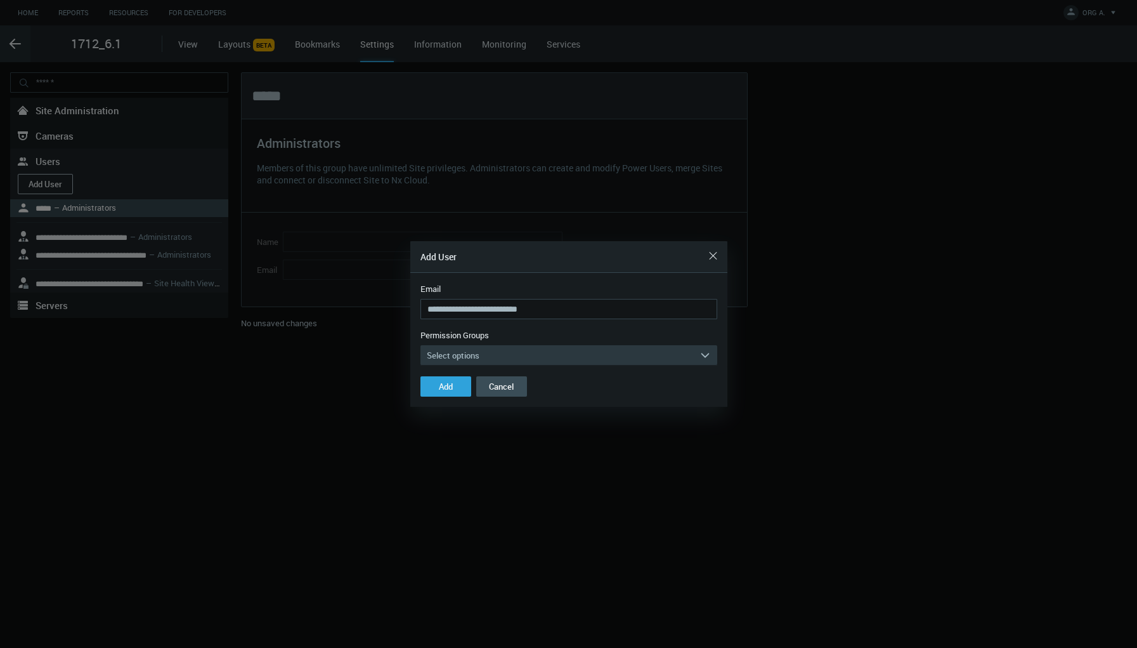
type input "**********"
click at [491, 355] on button "Select options arrow_expand" at bounding box center [568, 355] width 297 height 20
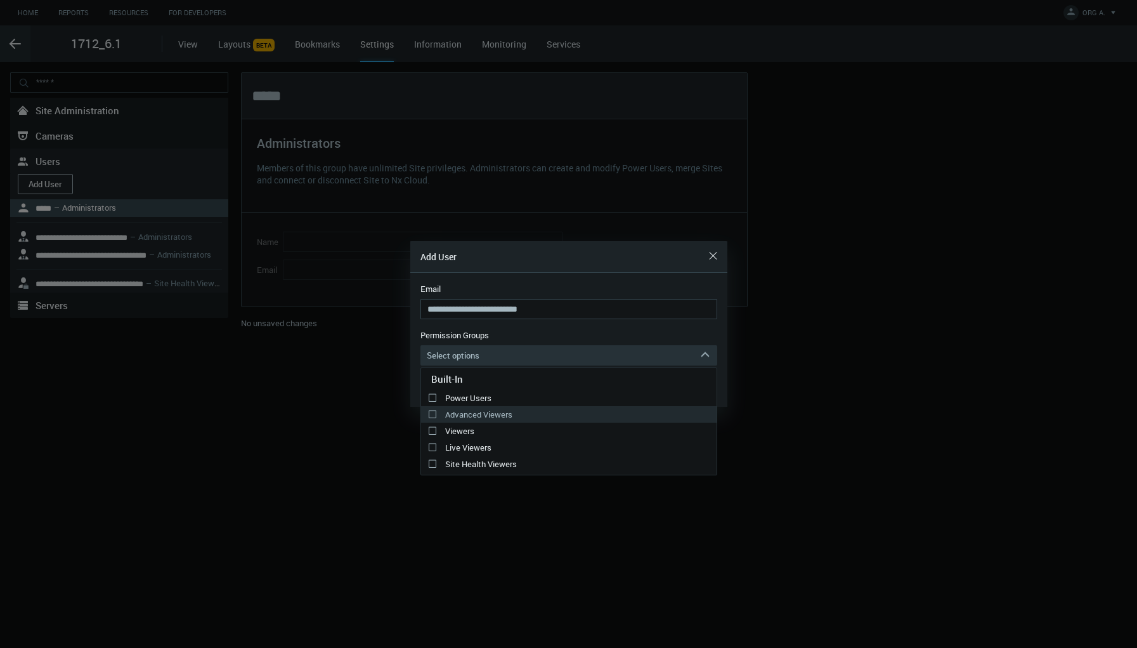
click at [479, 420] on label "Advanced Viewers" at bounding box center [569, 414] width 296 height 15
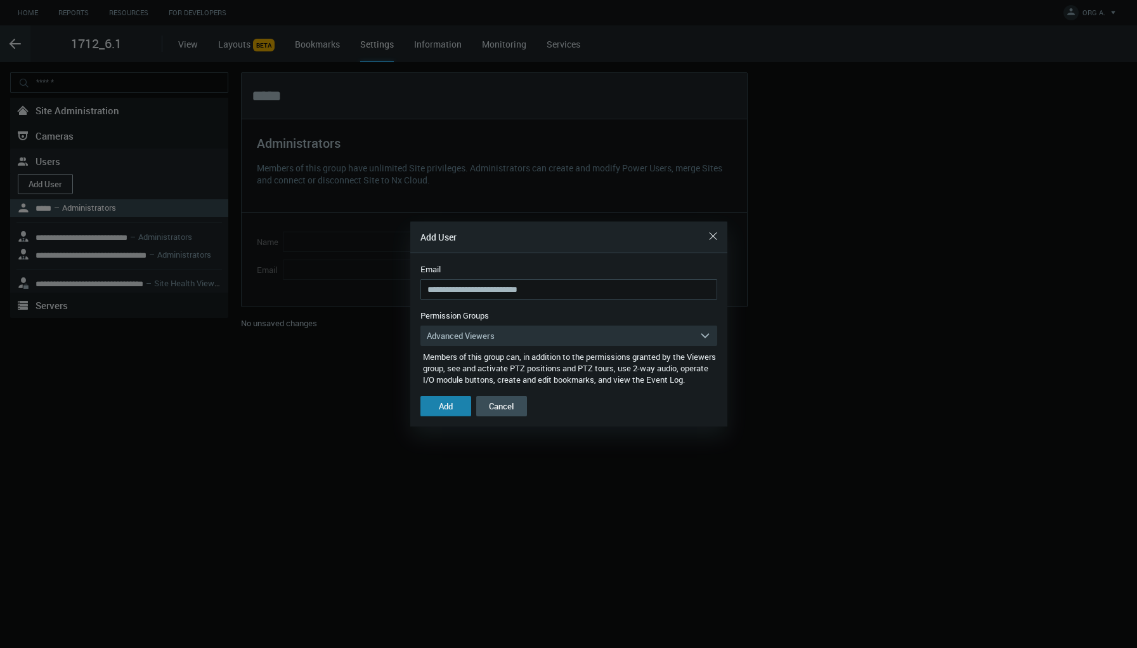
click at [449, 410] on div "Add" at bounding box center [446, 406] width 14 height 10
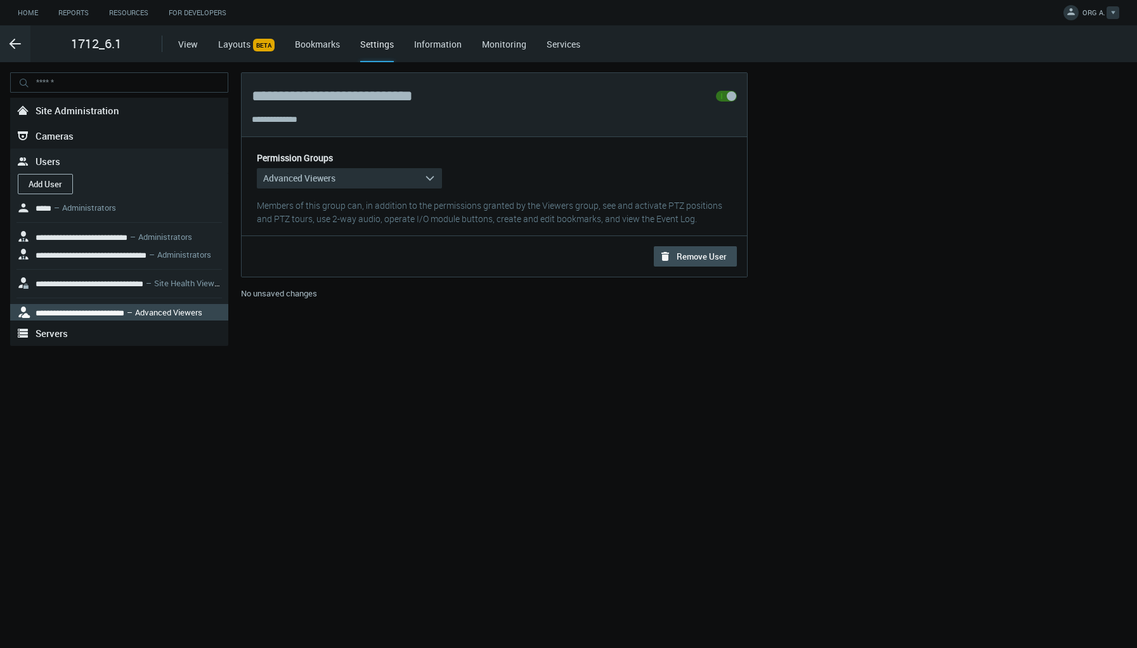
click at [1077, 10] on icon at bounding box center [1071, 11] width 13 height 13
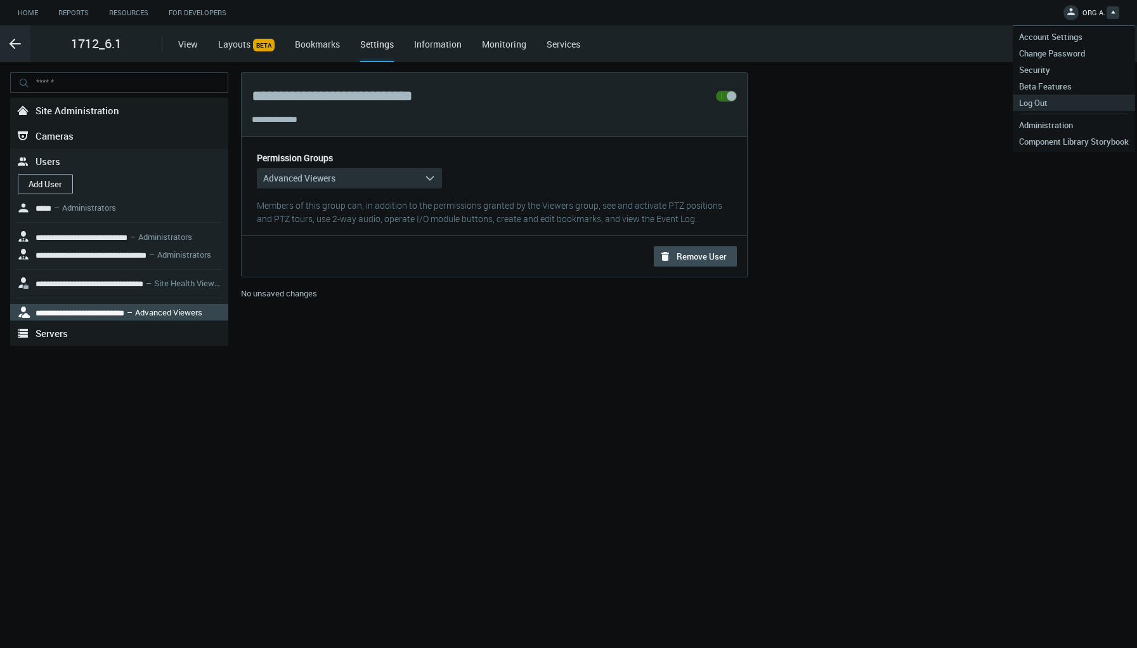
click at [1043, 106] on span "Log Out" at bounding box center [1033, 102] width 41 height 11
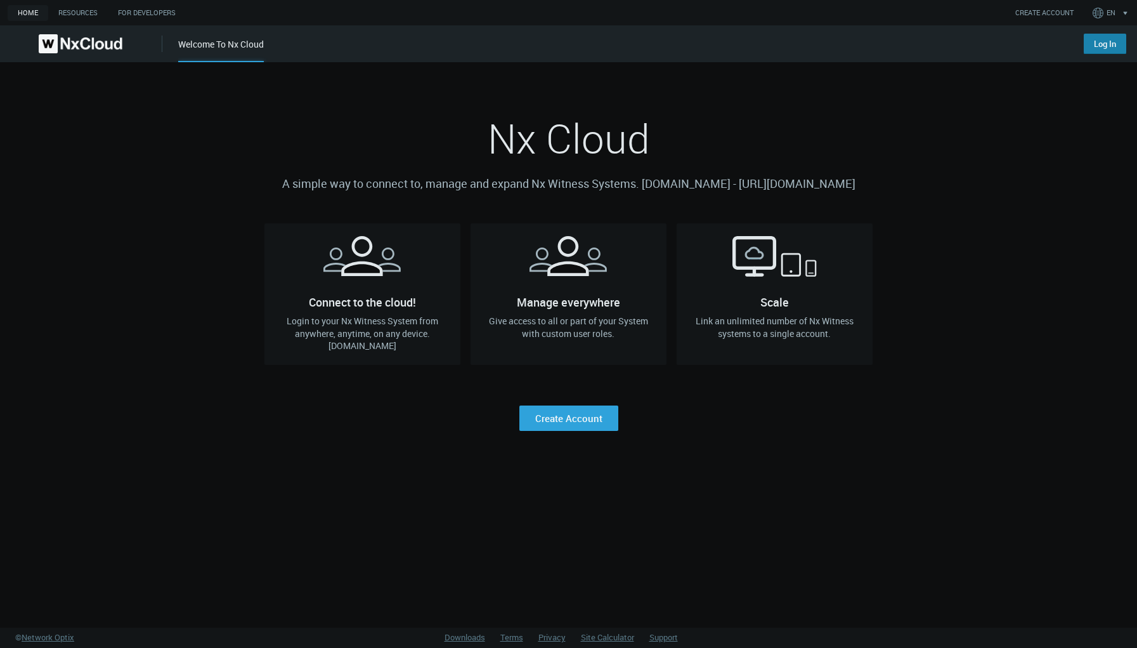
click at [1095, 46] on link "Log In" at bounding box center [1105, 44] width 42 height 20
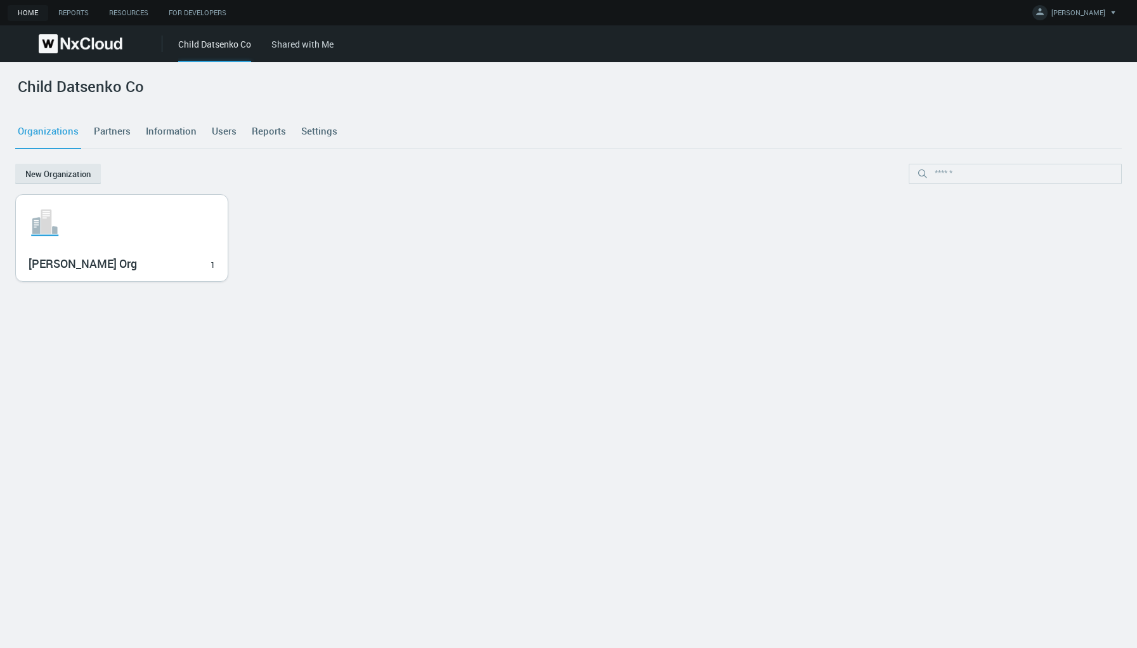
click at [139, 230] on svg-icon ".st1{fill:var(--svg-placeholder-elm2-color);} .st2{fill:var(--brand-core);} .st…" at bounding box center [122, 222] width 186 height 41
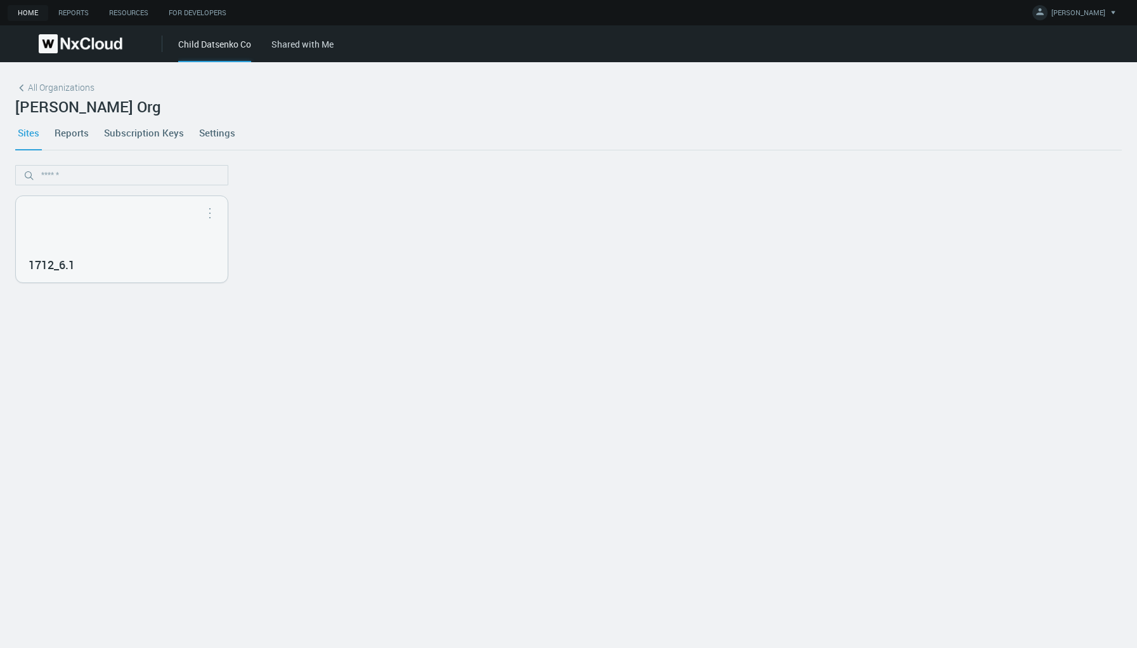
click at [139, 230] on div "1712_6.1" at bounding box center [122, 239] width 212 height 86
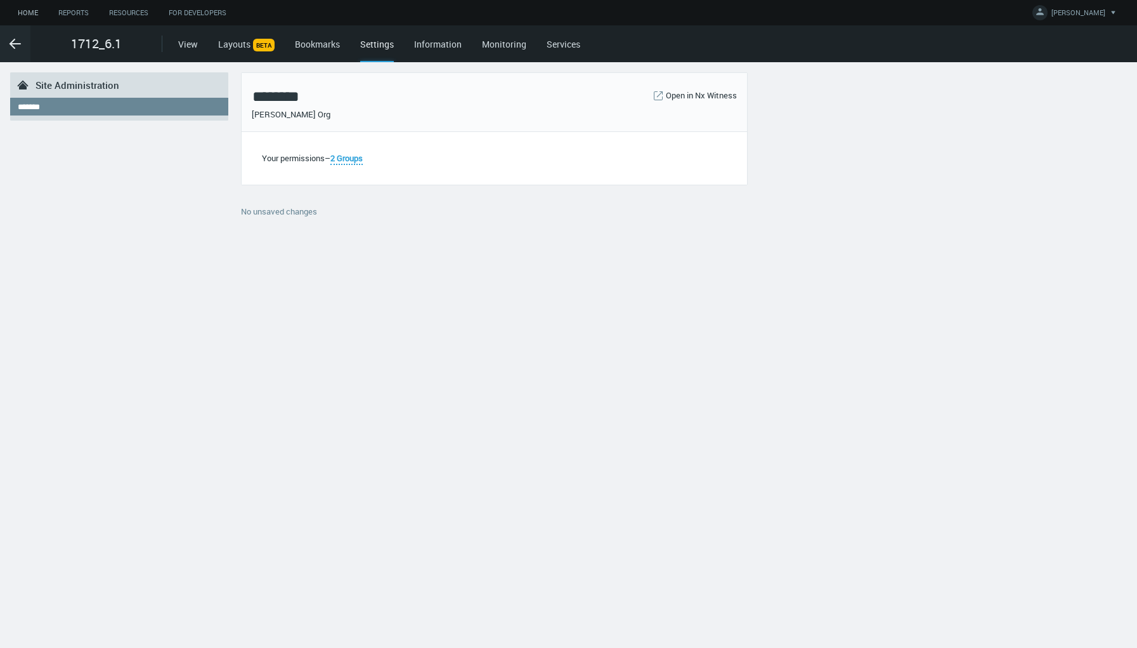
click at [29, 10] on link "Home" at bounding box center [28, 13] width 41 height 16
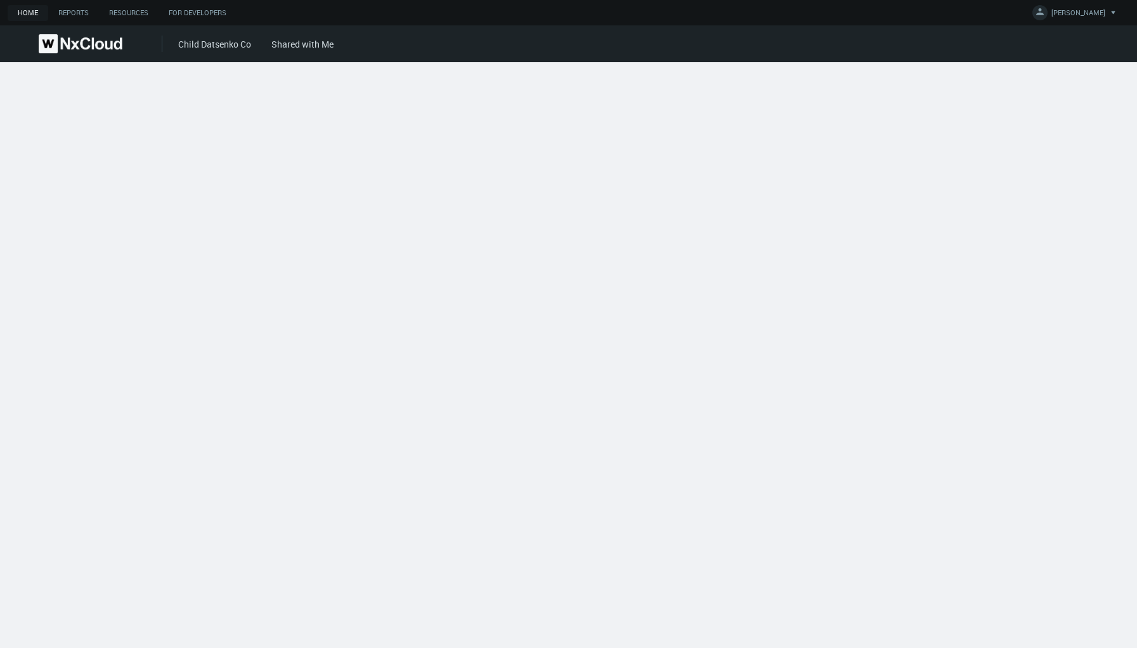
click at [29, 10] on link "Home" at bounding box center [28, 13] width 41 height 16
click at [306, 51] on div "Child Datsenko Co Shared with Me" at bounding box center [657, 43] width 959 height 37
click at [306, 45] on link "Shared with Me" at bounding box center [302, 44] width 62 height 12
click at [204, 41] on link "Child Datsenko Co" at bounding box center [214, 44] width 73 height 12
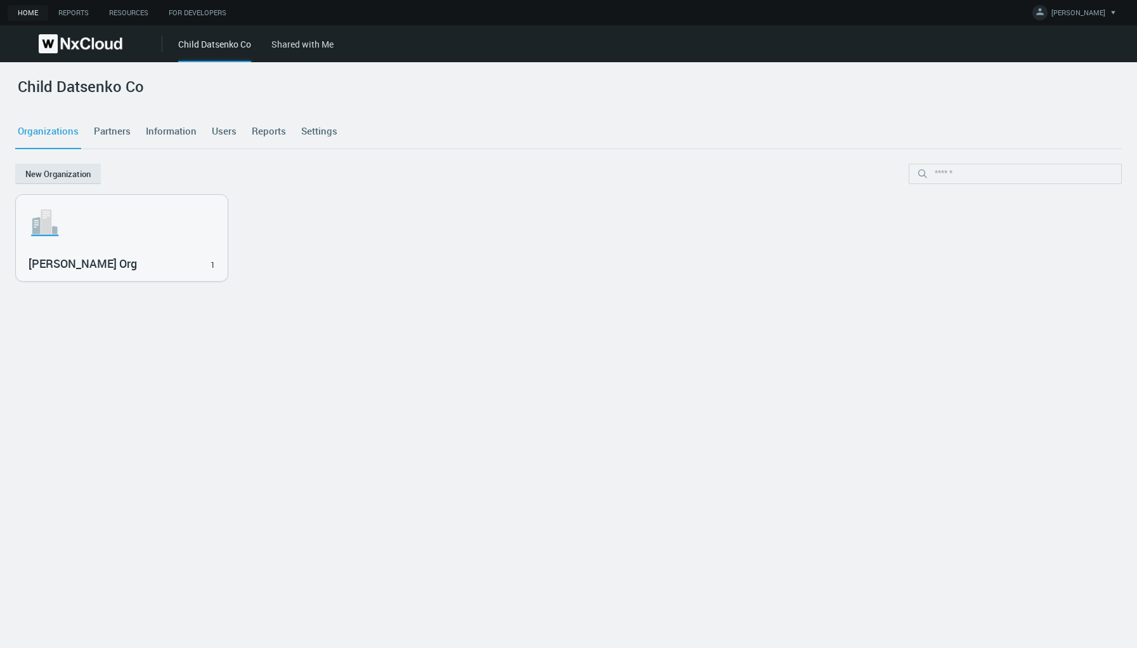
click at [322, 133] on link "Settings" at bounding box center [319, 131] width 41 height 34
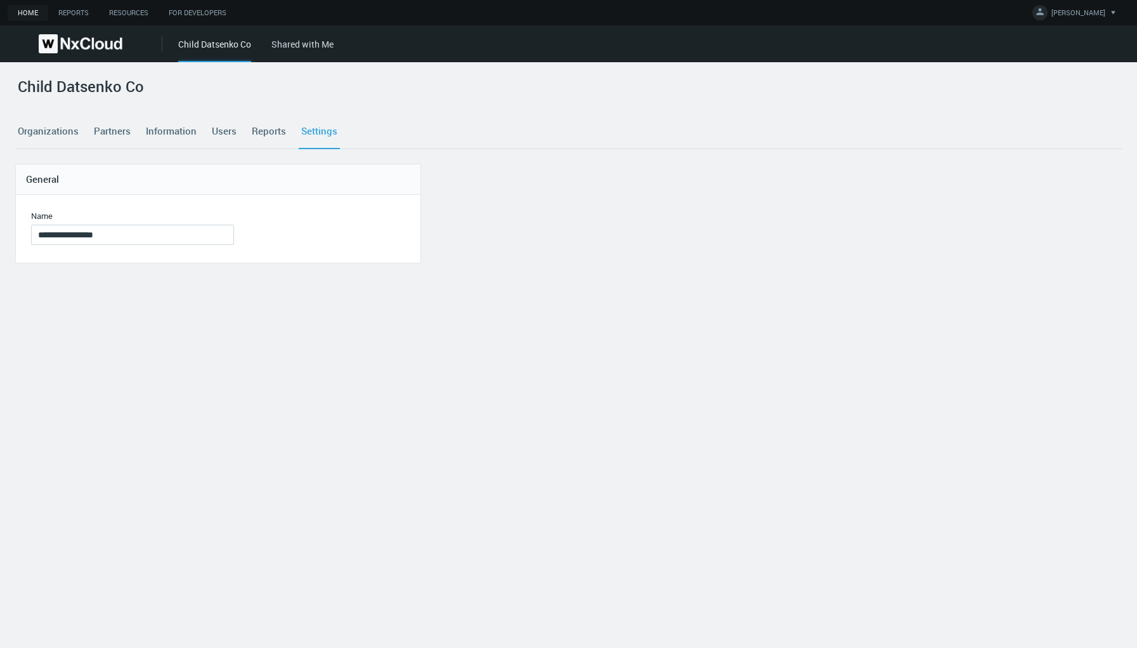
click at [322, 133] on link "Settings" at bounding box center [319, 131] width 41 height 34
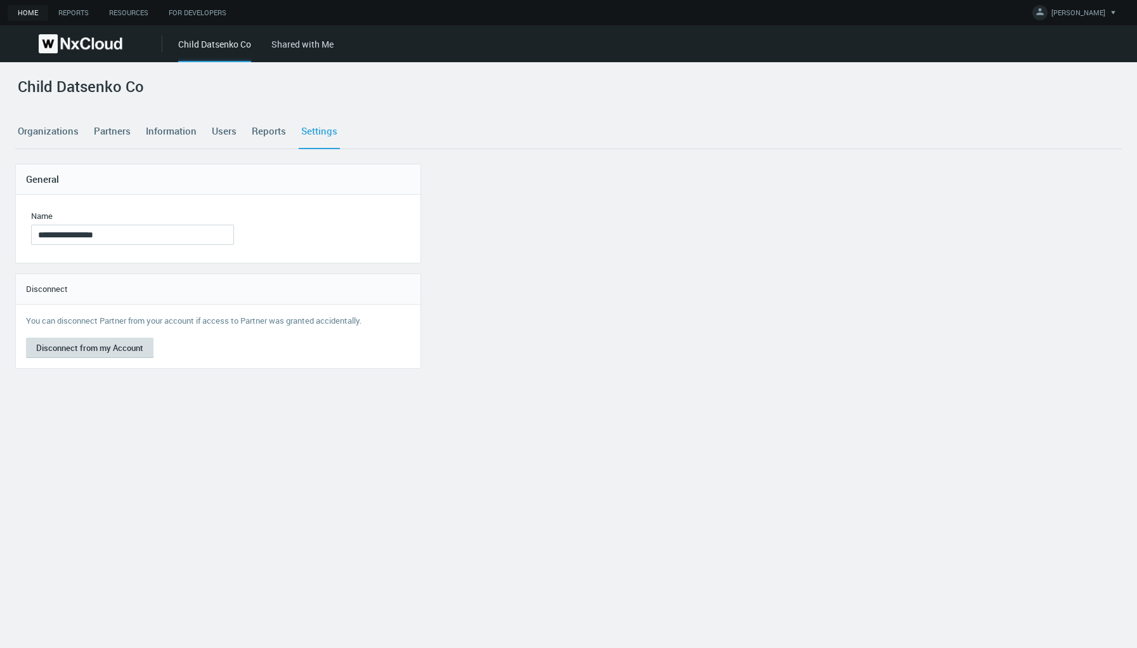
click at [89, 349] on button "Disconnect from my Account" at bounding box center [89, 347] width 127 height 20
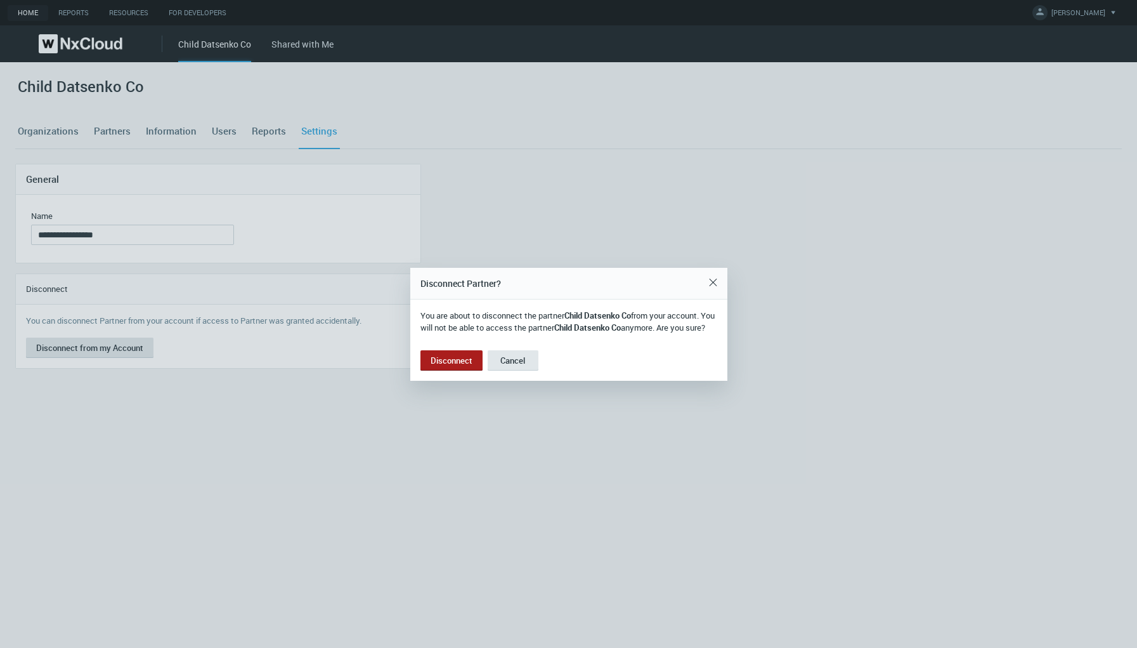
click at [462, 366] on button "Disconnect" at bounding box center [451, 360] width 62 height 20
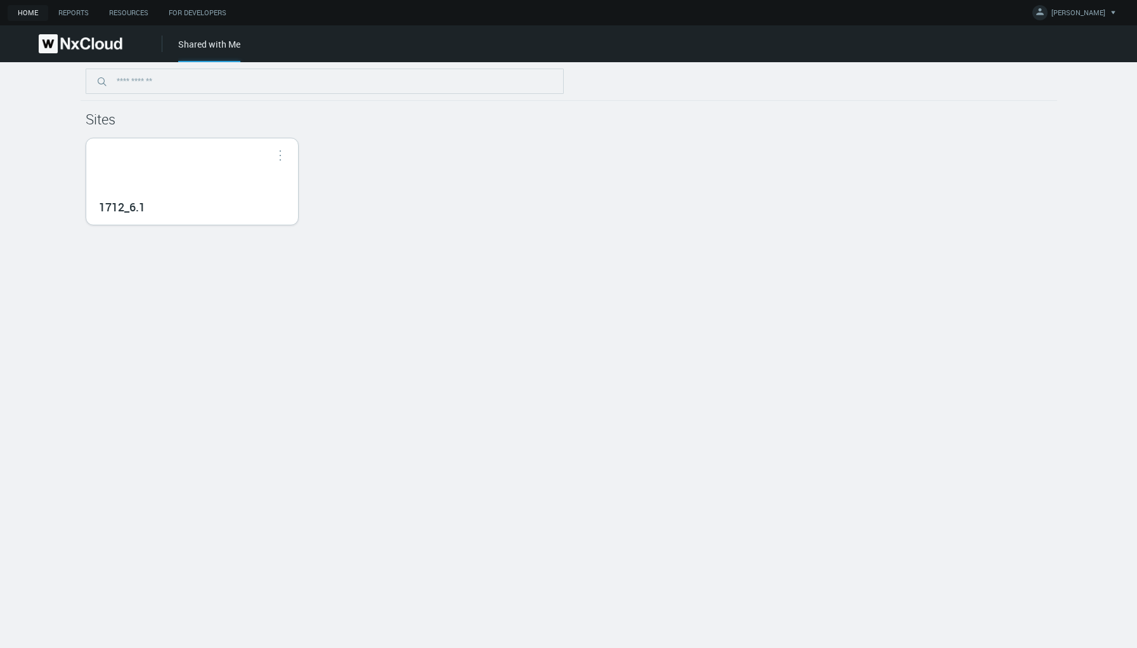
click at [158, 186] on div "1712_6.1" at bounding box center [192, 181] width 212 height 86
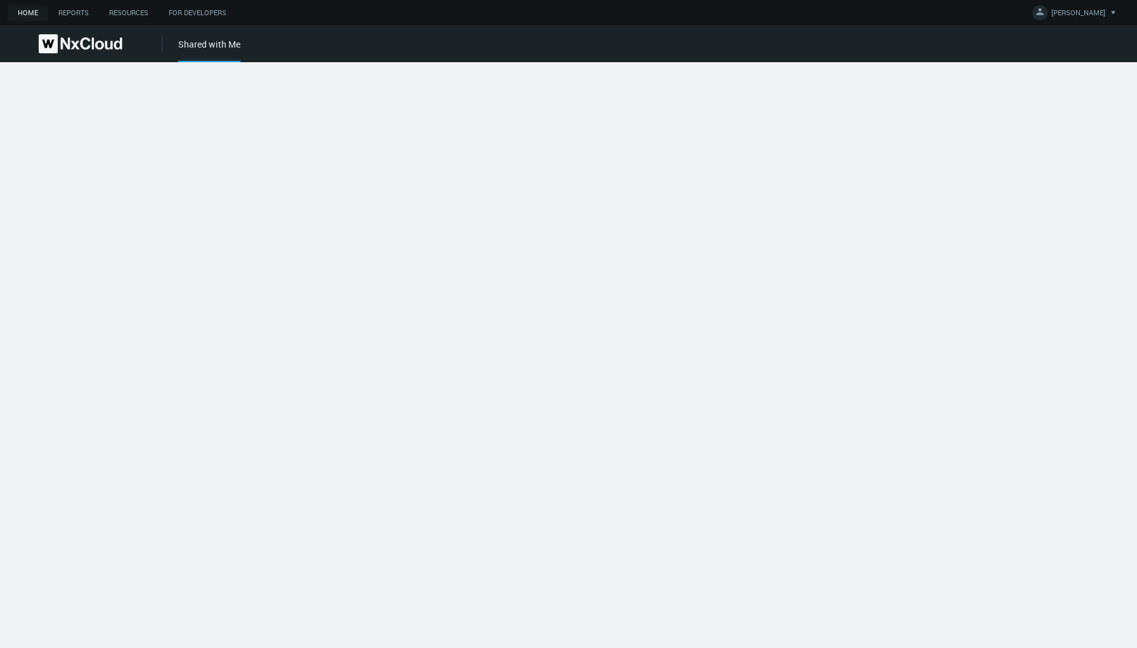
click at [157, 186] on div at bounding box center [568, 354] width 1137 height 585
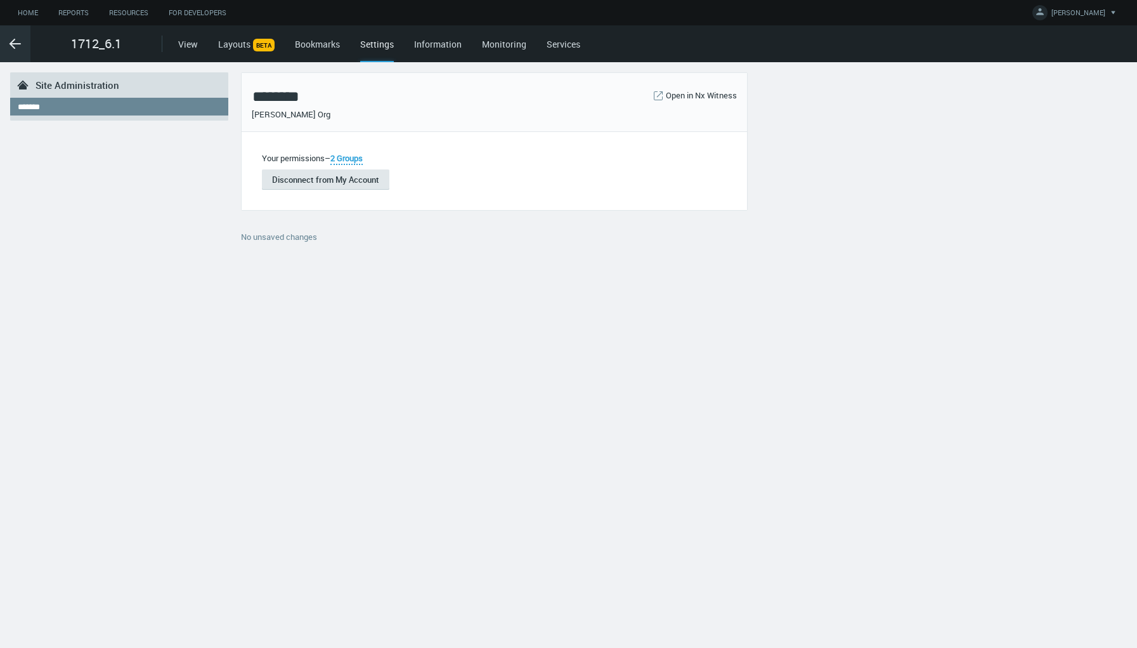
click at [19, 46] on icon ".arrow {fill-rule:evenodd;clip-rule:evenodd;fill:none;stroke:var(--btn-arrow-co…" at bounding box center [15, 43] width 15 height 15
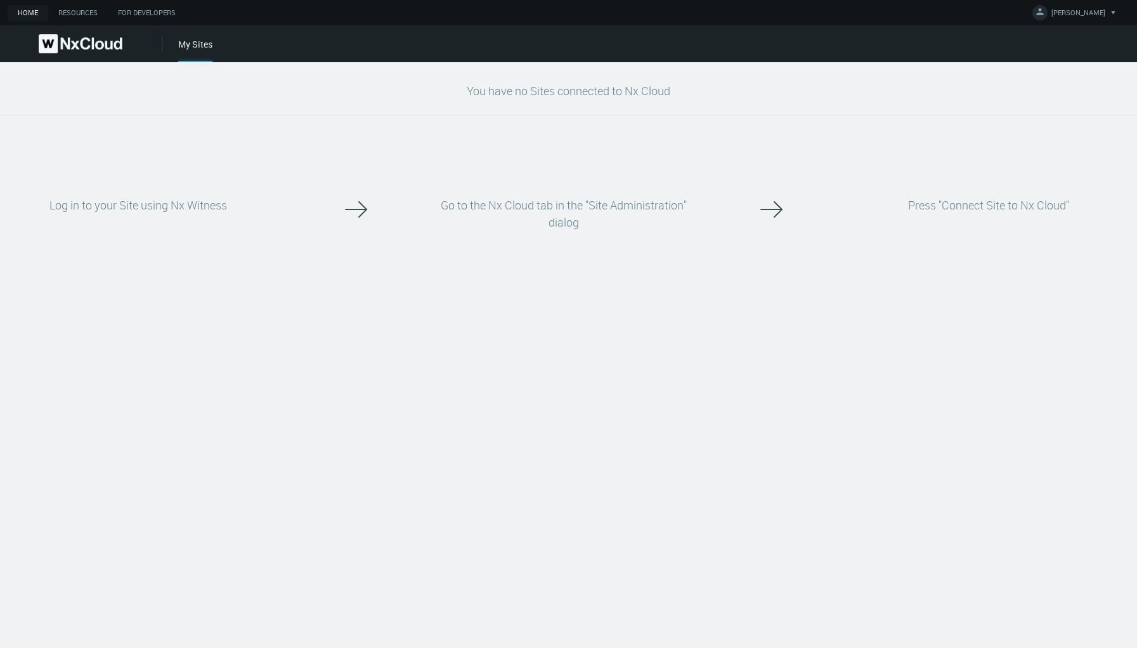
click at [83, 45] on img at bounding box center [81, 43] width 84 height 19
click at [213, 48] on link "Parent Datsenko Co" at bounding box center [217, 44] width 79 height 12
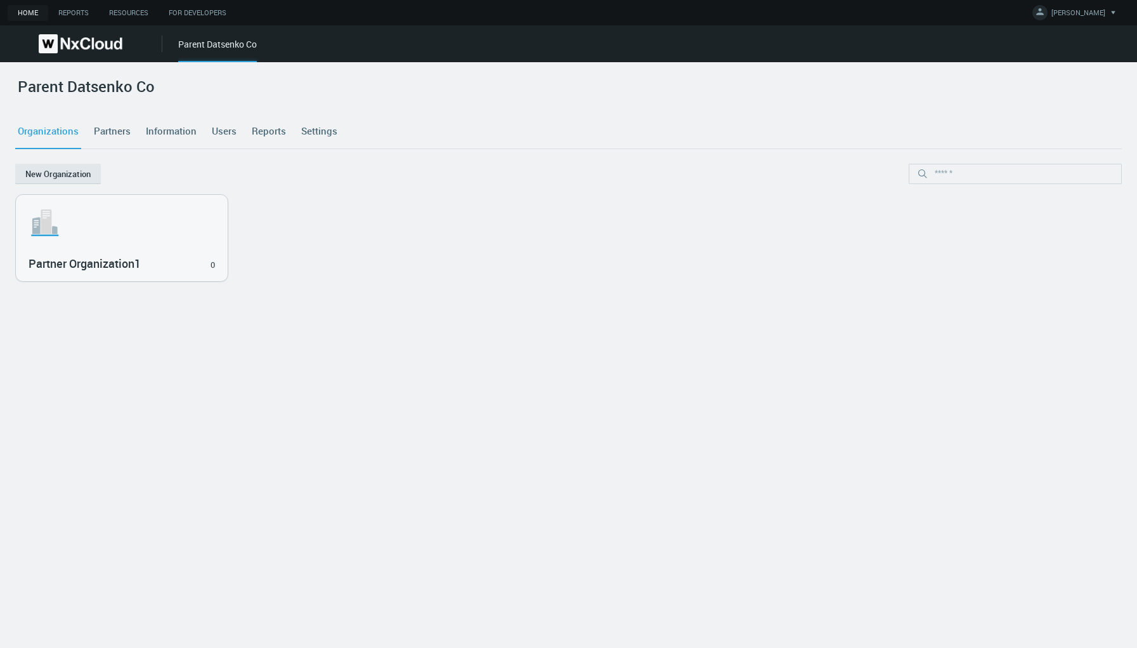
click at [324, 127] on link "Settings" at bounding box center [319, 131] width 41 height 34
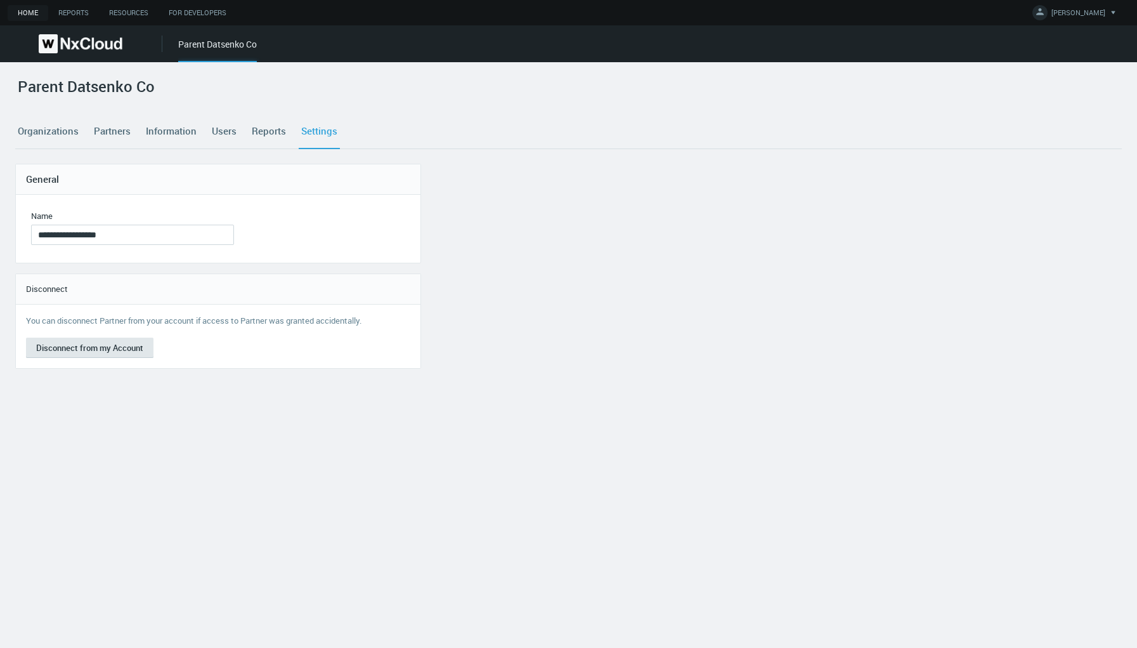
click at [218, 129] on link "Users" at bounding box center [224, 131] width 30 height 34
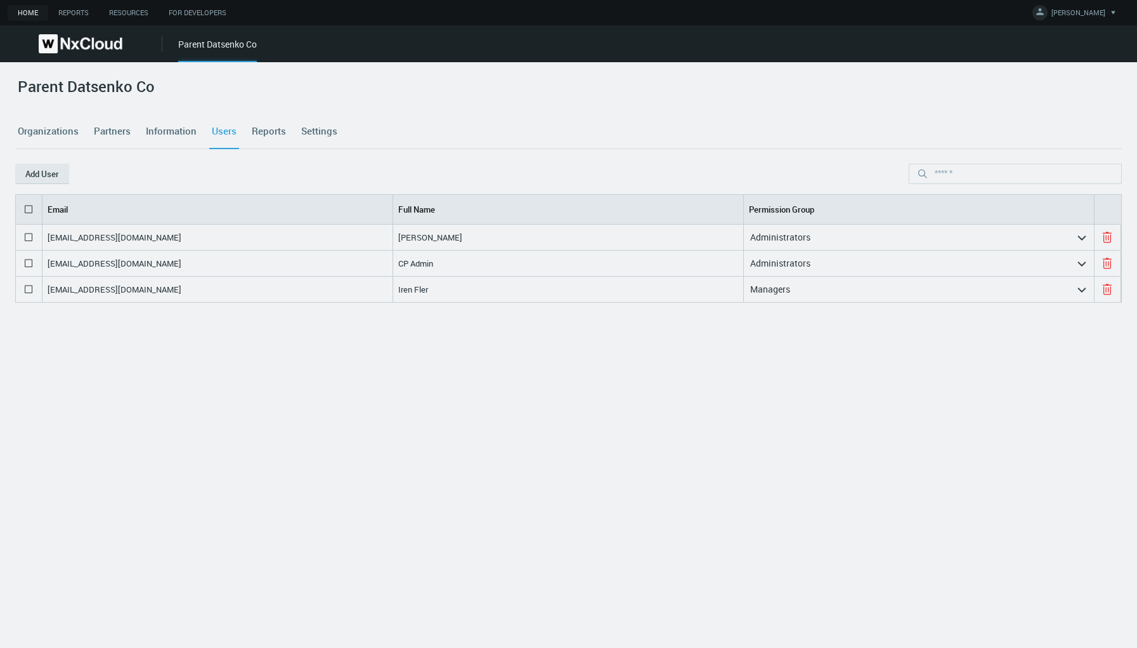
click at [1029, 239] on div "Administrators" at bounding box center [910, 237] width 332 height 20
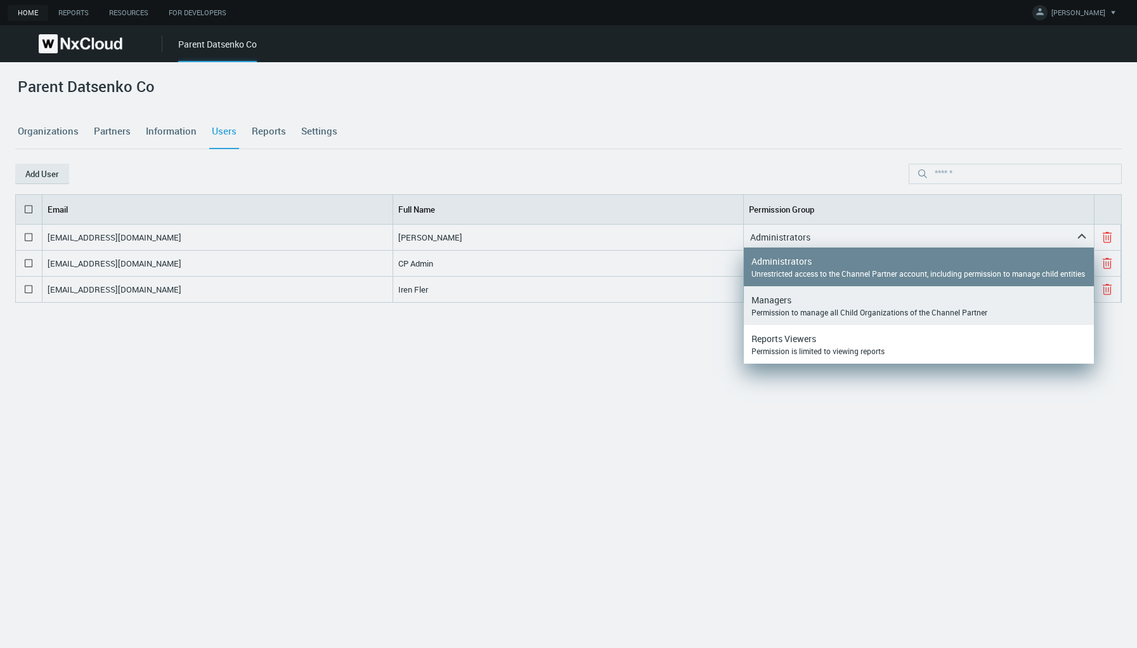
click at [897, 317] on div "Permission to manage all Child Organizations of the Channel Partner" at bounding box center [919, 312] width 335 height 10
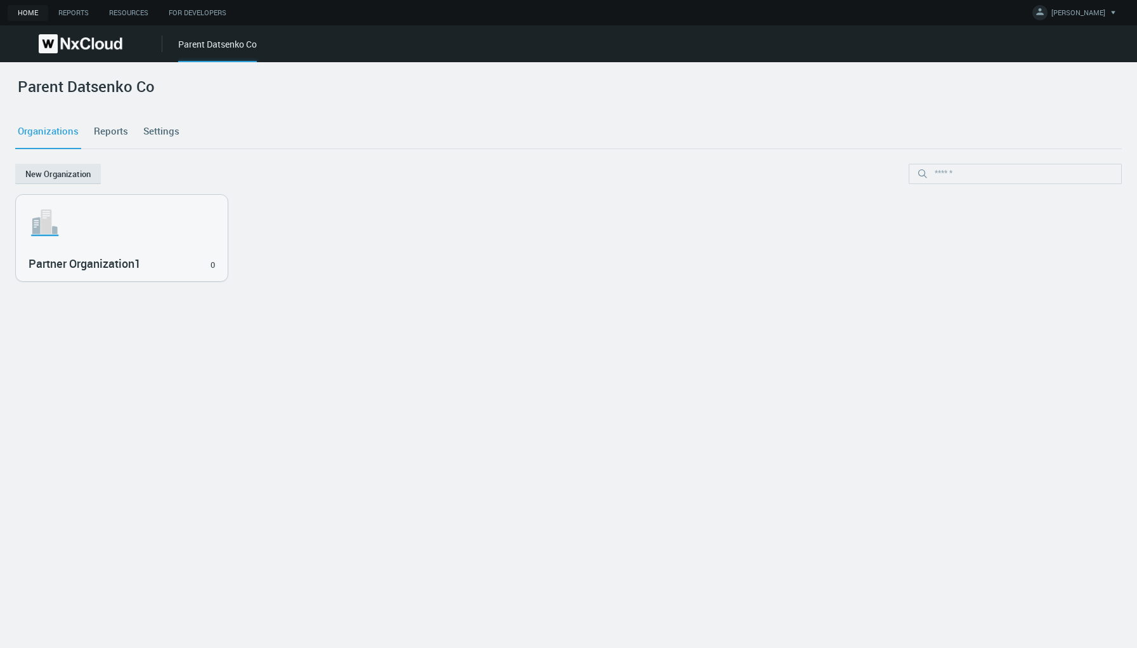
click at [160, 133] on link "Settings" at bounding box center [161, 131] width 41 height 34
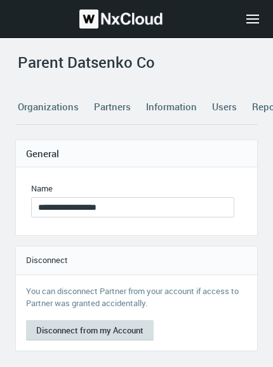
click at [63, 331] on button "Disconnect from my Account" at bounding box center [89, 330] width 127 height 20
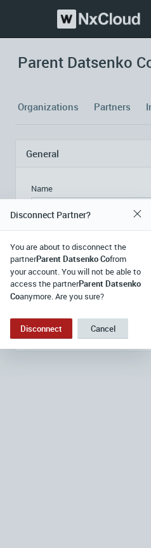
click at [101, 328] on button "Cancel" at bounding box center [102, 328] width 51 height 20
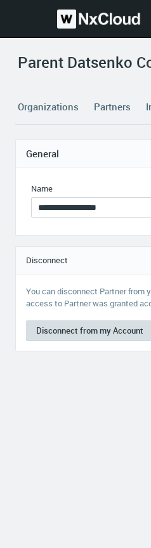
click at [63, 323] on button "Disconnect from my Account" at bounding box center [89, 330] width 127 height 20
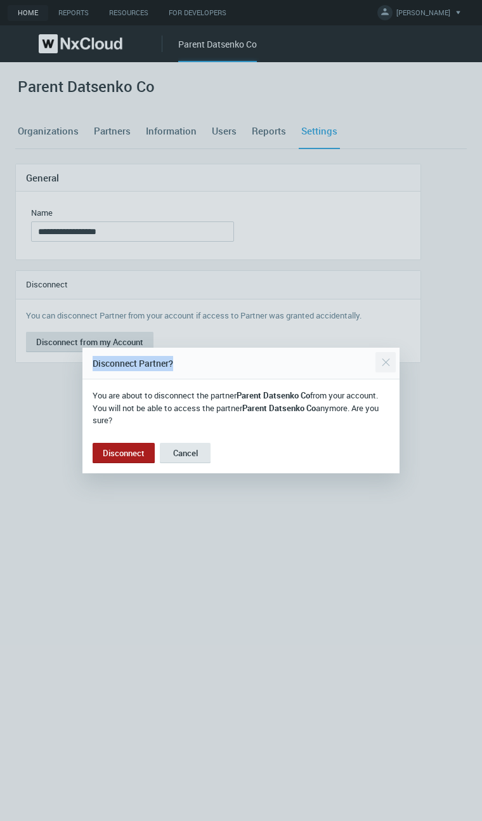
click at [394, 360] on div "Disconnect Partner?" at bounding box center [240, 364] width 317 height 32
click at [389, 361] on div "Close" at bounding box center [385, 361] width 20 height 25
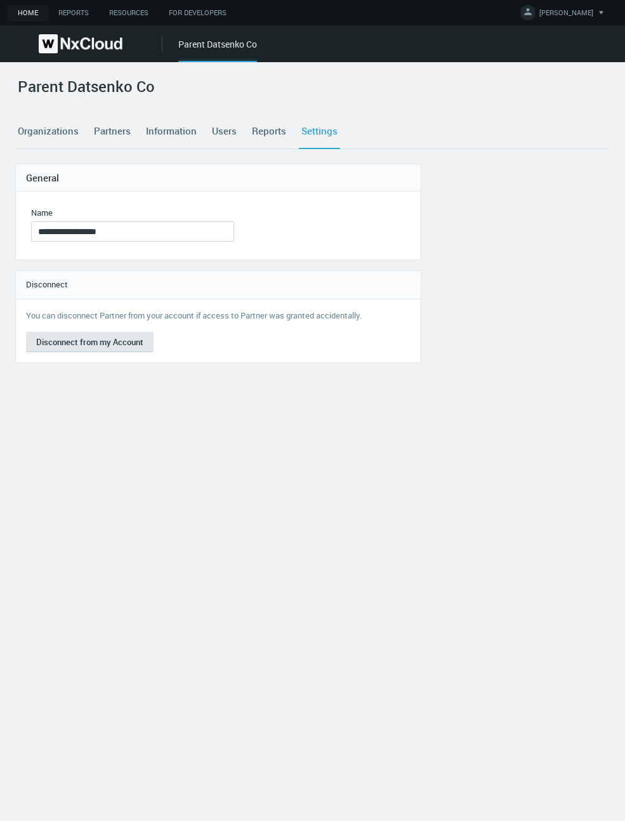
click at [227, 129] on link "Users" at bounding box center [224, 131] width 30 height 34
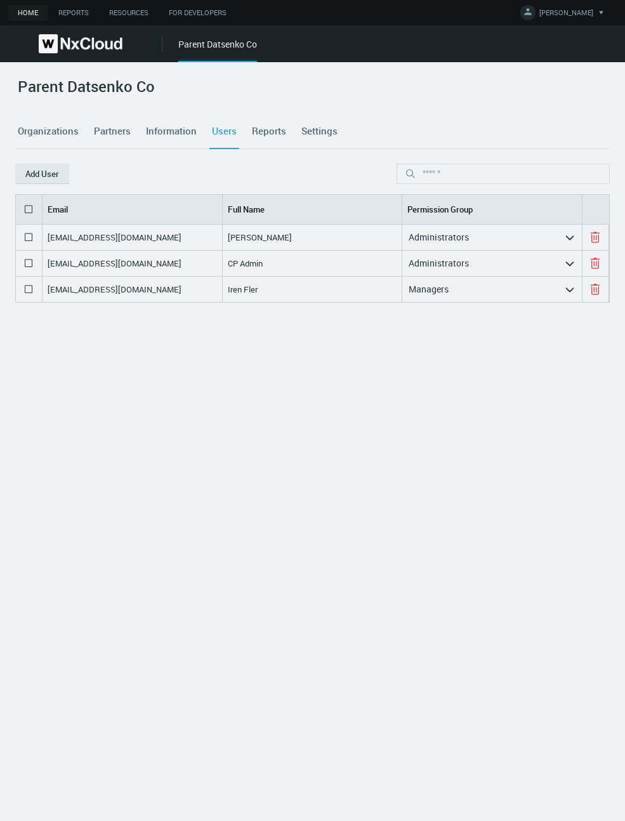
click at [439, 235] on nx-search-highlight "Administrators" at bounding box center [438, 237] width 60 height 12
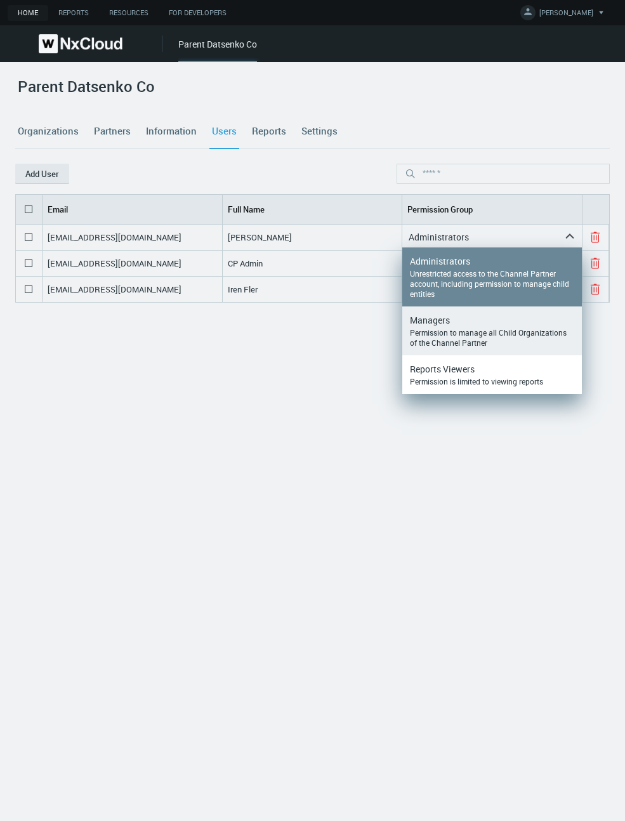
click at [440, 332] on div "Permission to manage all Child Organizations of the Channel Partner" at bounding box center [492, 337] width 164 height 20
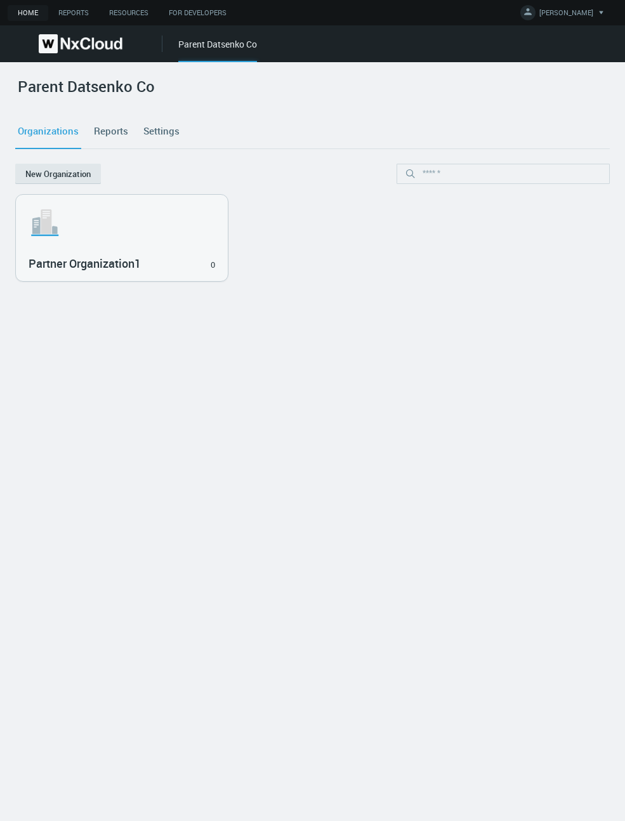
click at [160, 136] on link "Settings" at bounding box center [161, 131] width 41 height 34
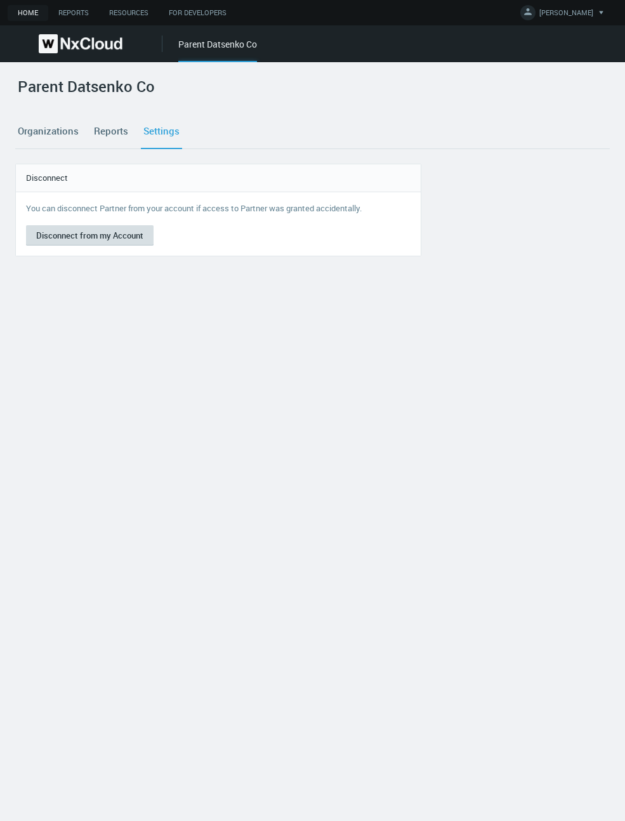
click at [85, 244] on button "Disconnect from my Account" at bounding box center [89, 235] width 127 height 20
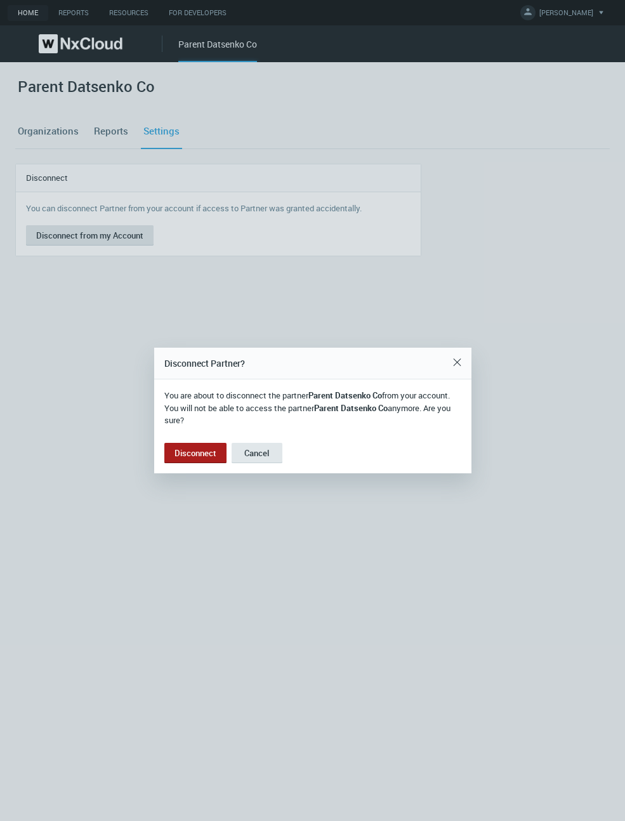
click at [199, 450] on button "Disconnect" at bounding box center [195, 453] width 62 height 20
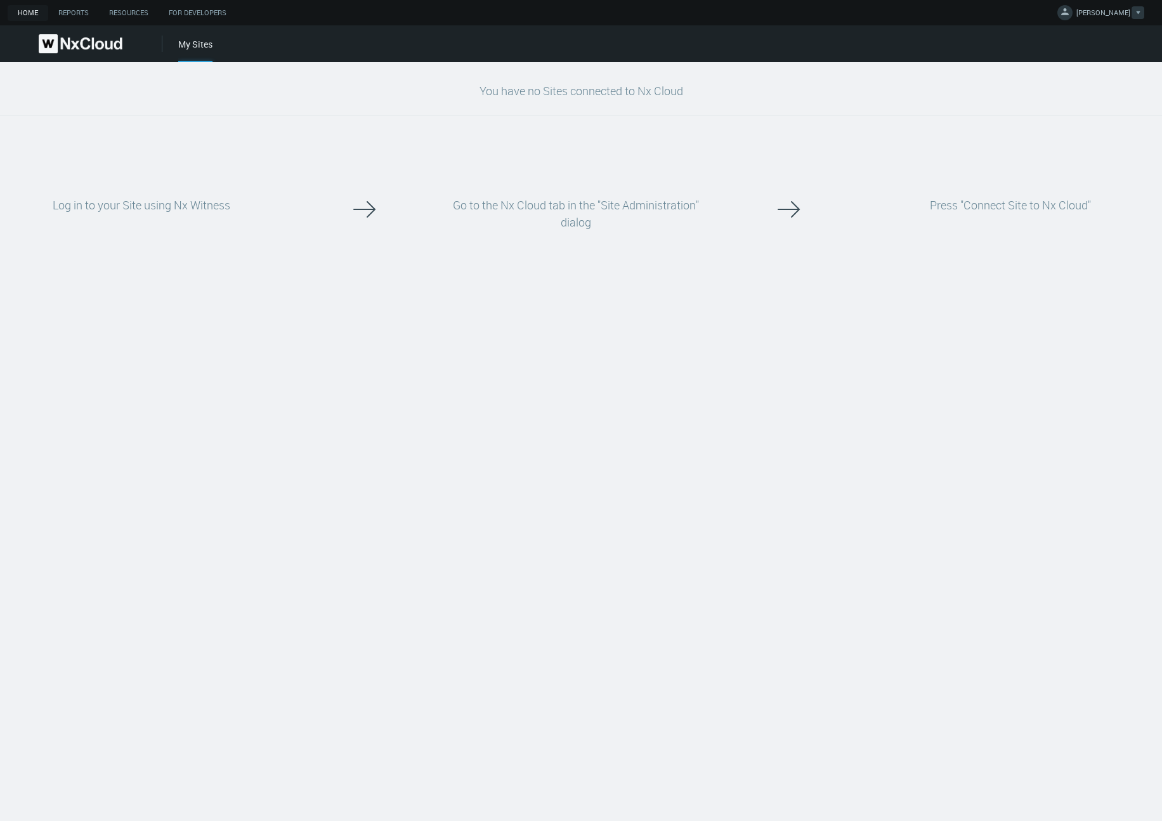
click at [1118, 13] on span "IRYNA D." at bounding box center [1103, 15] width 54 height 15
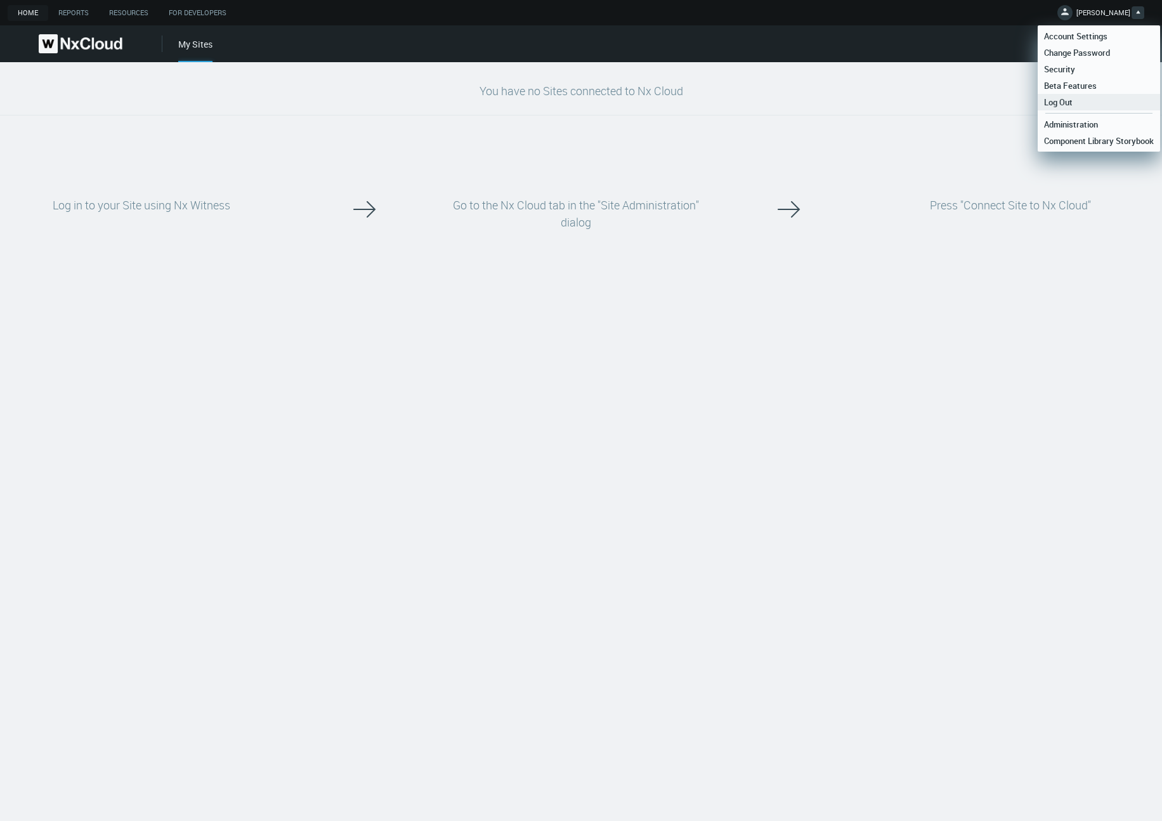
click at [1097, 101] on link "Log Out" at bounding box center [1099, 102] width 122 height 16
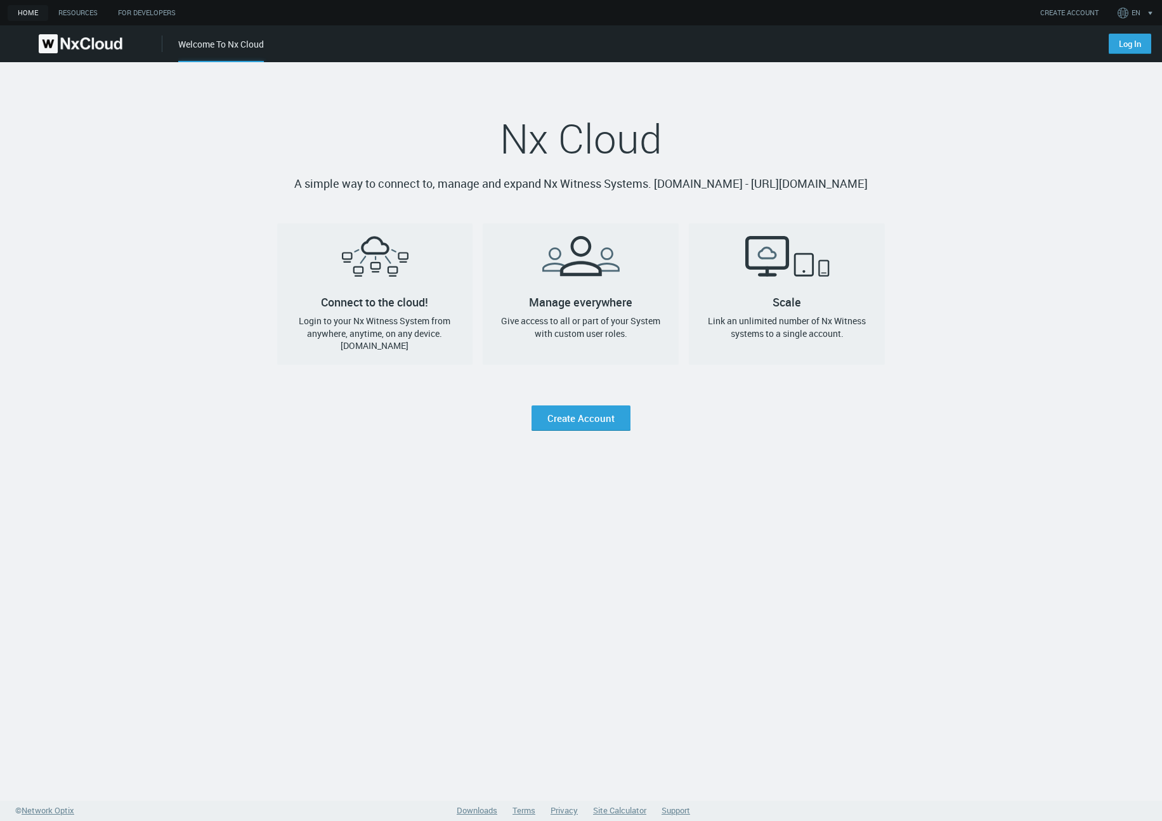
click at [1128, 42] on link "Log In" at bounding box center [1130, 44] width 42 height 20
